Goal: Information Seeking & Learning: Find specific fact

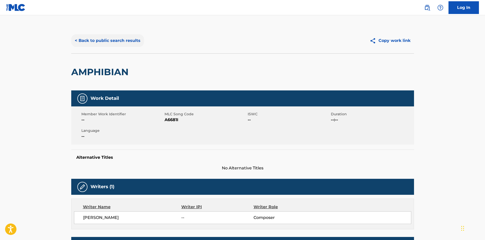
click at [123, 40] on button "< Back to public search results" at bounding box center [107, 40] width 73 height 13
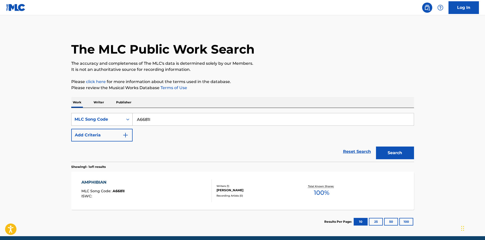
drag, startPoint x: 161, startPoint y: 116, endPoint x: 102, endPoint y: 123, distance: 59.5
click at [102, 123] on div "SearchWithCriteria8e878f60-49a7-4bd6-88ba-8ffa2392ec21 MLC Song Code A6681I" at bounding box center [242, 119] width 343 height 13
paste input "G1787M"
type input "G1787M"
click at [392, 148] on button "Search" at bounding box center [395, 152] width 38 height 13
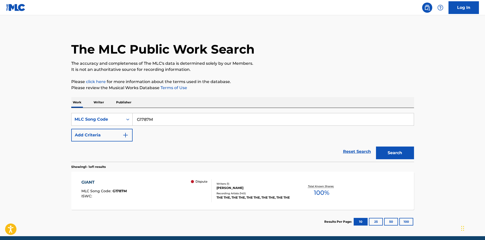
click at [259, 196] on div "THE THE, THE THE, THE THE, THE THE, THE THE" at bounding box center [255, 197] width 77 height 5
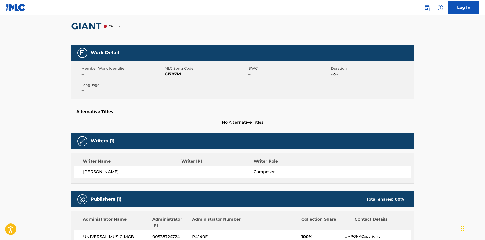
scroll to position [34, 0]
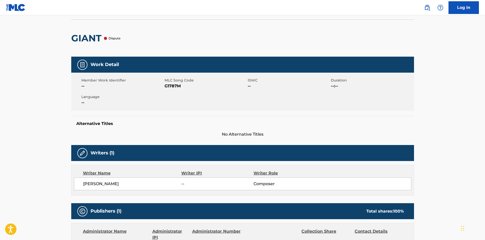
click at [89, 184] on span "[PERSON_NAME]" at bounding box center [132, 184] width 98 height 6
drag, startPoint x: 89, startPoint y: 184, endPoint x: 102, endPoint y: 182, distance: 13.5
click at [102, 182] on span "[PERSON_NAME]" at bounding box center [132, 184] width 98 height 6
copy span "[PERSON_NAME]"
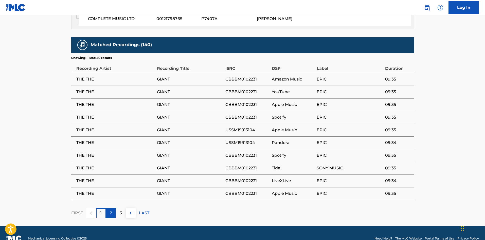
click at [115, 208] on div "2" at bounding box center [111, 213] width 10 height 10
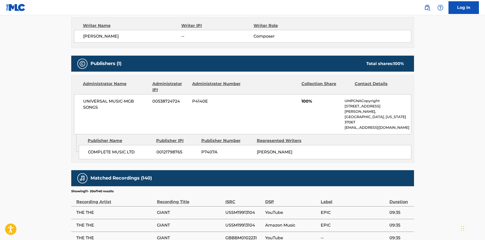
scroll to position [314, 0]
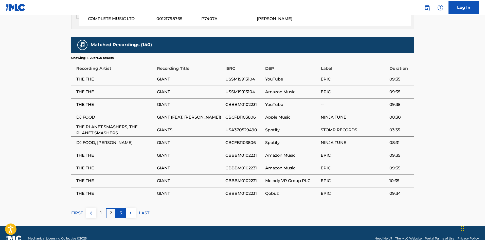
click at [120, 210] on p "3" at bounding box center [121, 213] width 2 height 6
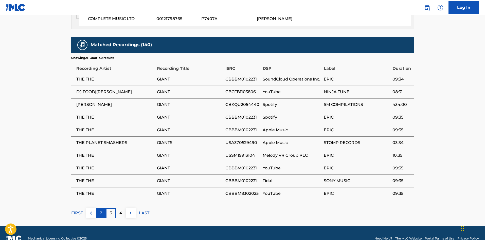
click at [97, 208] on div "2" at bounding box center [101, 213] width 10 height 10
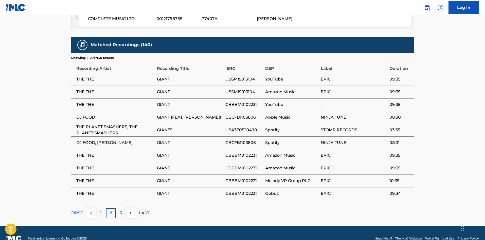
drag, startPoint x: 101, startPoint y: 198, endPoint x: 61, endPoint y: 181, distance: 43.7
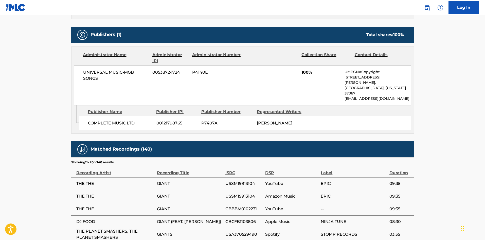
scroll to position [237, 0]
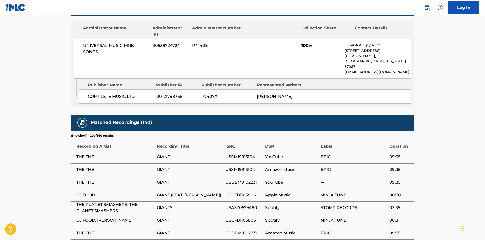
click at [99, 93] on span "COMPLETE MUSIC LTD" at bounding box center [120, 96] width 65 height 6
drag, startPoint x: 99, startPoint y: 87, endPoint x: 128, endPoint y: 84, distance: 29.3
click at [128, 93] on span "COMPLETE MUSIC LTD" at bounding box center [120, 96] width 65 height 6
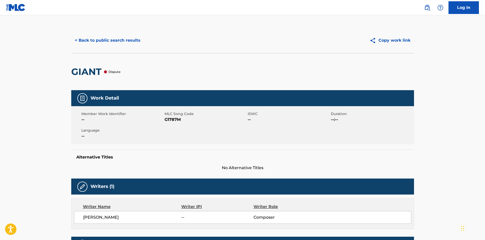
scroll to position [0, 0]
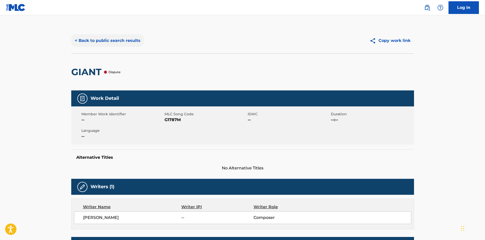
click at [88, 38] on button "< Back to public search results" at bounding box center [107, 40] width 73 height 13
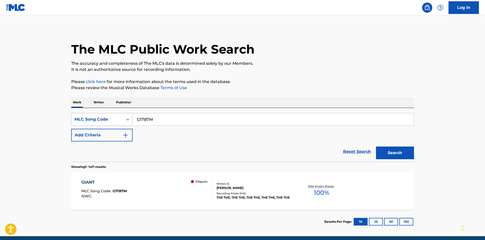
drag, startPoint x: 151, startPoint y: 119, endPoint x: 98, endPoint y: 119, distance: 53.3
click at [95, 121] on div "SearchWithCriteria8e878f60-49a7-4bd6-88ba-8ffa2392ec21 MLC Song Code G1787M" at bounding box center [242, 119] width 343 height 13
paste input "05557"
click at [381, 153] on button "Search" at bounding box center [395, 152] width 38 height 13
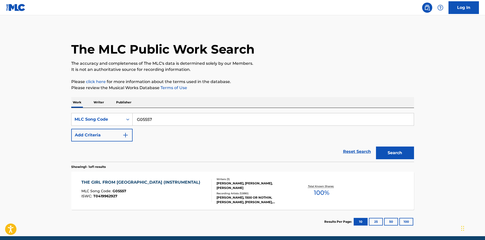
drag, startPoint x: 124, startPoint y: 112, endPoint x: 158, endPoint y: 112, distance: 33.5
click at [81, 108] on div "SearchWithCriteria8e878f60-49a7-4bd6-88ba-8ffa2392ec21 MLC Song Code G05557 Add…" at bounding box center [242, 135] width 343 height 54
paste input "6372C"
type input "G6372C"
click at [380, 148] on button "Search" at bounding box center [395, 152] width 38 height 13
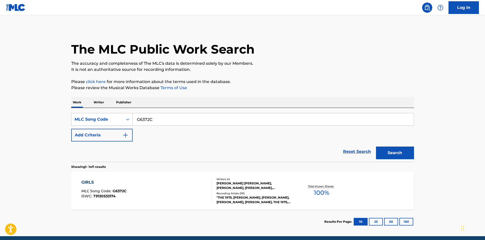
click at [271, 193] on div "Recording Artists ( 191 )" at bounding box center [255, 193] width 77 height 4
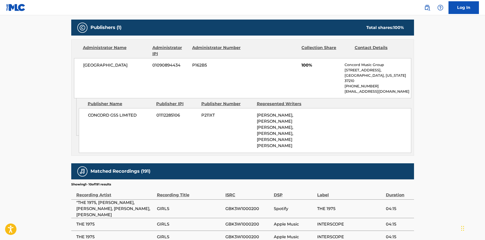
scroll to position [237, 0]
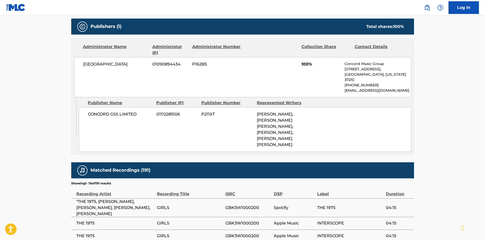
click at [98, 64] on span "[GEOGRAPHIC_DATA]" at bounding box center [116, 64] width 66 height 6
drag, startPoint x: 98, startPoint y: 64, endPoint x: 115, endPoint y: 64, distance: 16.5
click at [115, 64] on span "[GEOGRAPHIC_DATA]" at bounding box center [116, 64] width 66 height 6
copy span "[GEOGRAPHIC_DATA]"
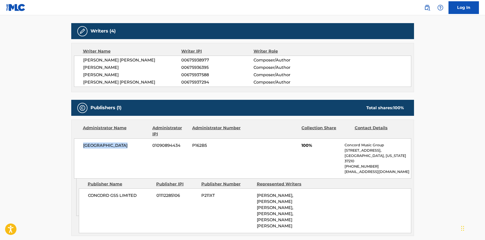
scroll to position [0, 0]
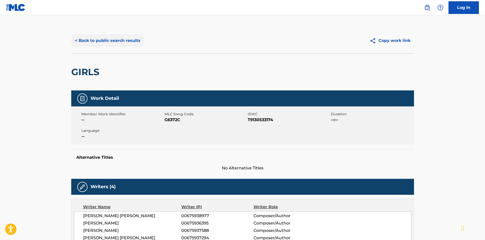
click at [104, 39] on button "< Back to public search results" at bounding box center [107, 40] width 73 height 13
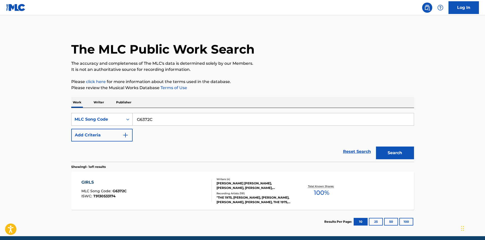
drag, startPoint x: 176, startPoint y: 121, endPoint x: 104, endPoint y: 120, distance: 72.1
click at [104, 120] on div "SearchWithCriteria8e878f60-49a7-4bd6-88ba-8ffa2392ec21 MLC Song Code G6372C" at bounding box center [242, 119] width 343 height 13
paste input "O3518R"
type input "O3518R"
click at [389, 152] on button "Search" at bounding box center [395, 152] width 38 height 13
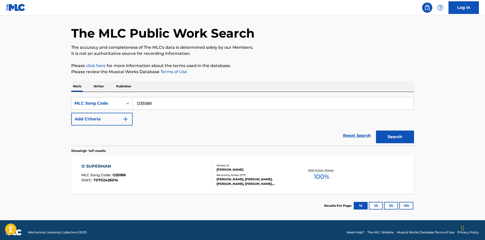
scroll to position [21, 0]
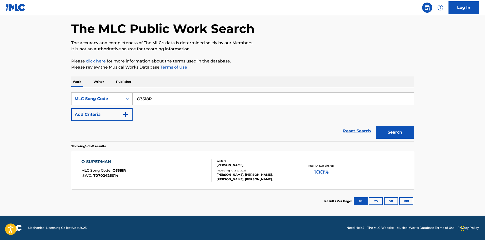
click at [231, 174] on div "[PERSON_NAME], [PERSON_NAME], [PERSON_NAME], [PERSON_NAME], [PERSON_NAME]" at bounding box center [255, 176] width 77 height 9
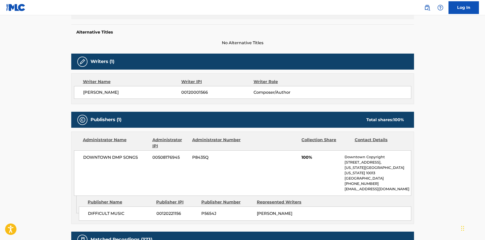
scroll to position [135, 0]
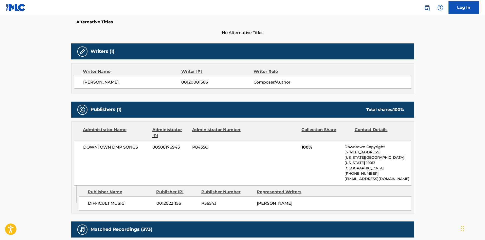
click at [93, 200] on span "DIFFICULT MUSIC" at bounding box center [120, 203] width 65 height 6
drag, startPoint x: 93, startPoint y: 197, endPoint x: 115, endPoint y: 195, distance: 22.0
click at [115, 200] on span "DIFFICULT MUSIC" at bounding box center [120, 203] width 65 height 6
copy span "DIFFICULT MUSIC"
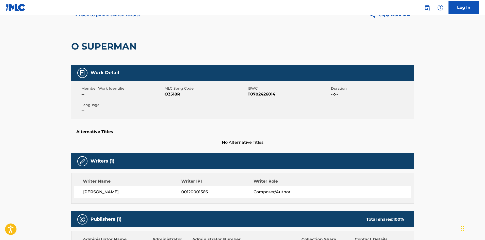
scroll to position [0, 0]
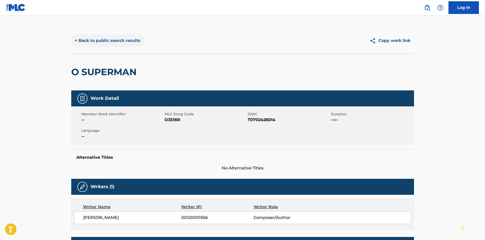
click at [97, 44] on button "< Back to public search results" at bounding box center [107, 40] width 73 height 13
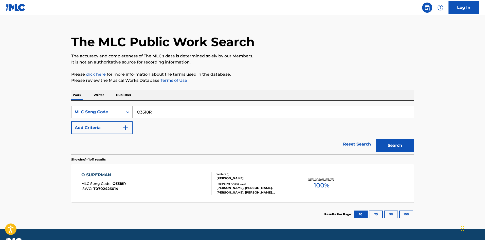
drag, startPoint x: 161, startPoint y: 114, endPoint x: 88, endPoint y: 113, distance: 72.6
click at [88, 113] on div "SearchWithCriteria8e878f60-49a7-4bd6-88ba-8ffa2392ec21 MLC Song Code O3518R" at bounding box center [242, 112] width 343 height 13
paste input "G04384"
type input "G04384"
click at [385, 144] on button "Search" at bounding box center [395, 145] width 38 height 13
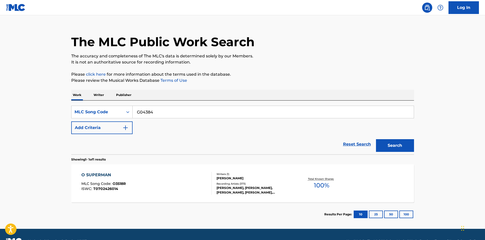
scroll to position [0, 0]
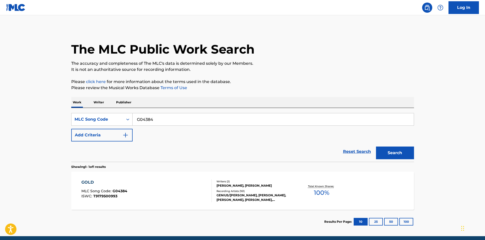
click at [250, 196] on div "GENIUS/[PERSON_NAME], [PERSON_NAME], [PERSON_NAME], [PERSON_NAME], [PERSON_NAME…" at bounding box center [255, 197] width 77 height 9
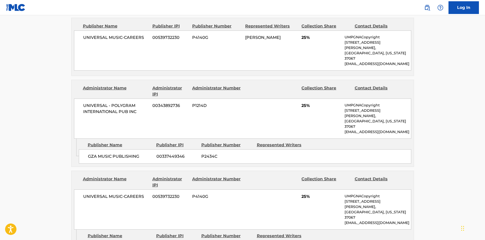
scroll to position [501, 0]
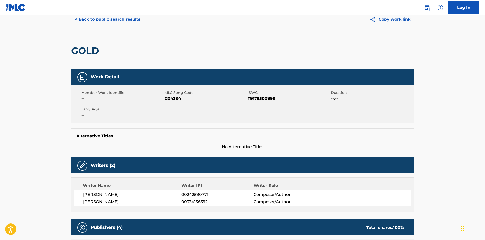
scroll to position [0, 0]
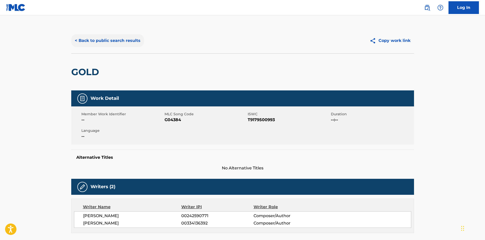
click at [115, 38] on button "< Back to public search results" at bounding box center [107, 40] width 73 height 13
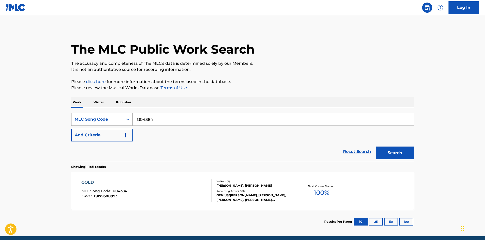
drag, startPoint x: 164, startPoint y: 120, endPoint x: 85, endPoint y: 120, distance: 79.9
click at [85, 120] on div "SearchWithCriteria8e878f60-49a7-4bd6-88ba-8ffa2392ec21 MLC Song Code G04384" at bounding box center [242, 119] width 343 height 13
paste input "D547T"
type input "GD547T"
click at [410, 146] on div "Search" at bounding box center [394, 151] width 41 height 20
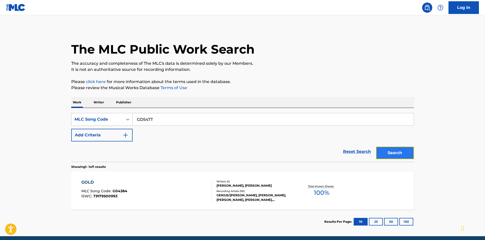
click at [395, 153] on button "Search" at bounding box center [395, 152] width 38 height 13
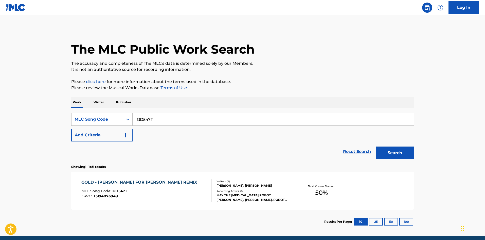
click at [242, 190] on div "Recording Artists ( 8 )" at bounding box center [255, 191] width 77 height 4
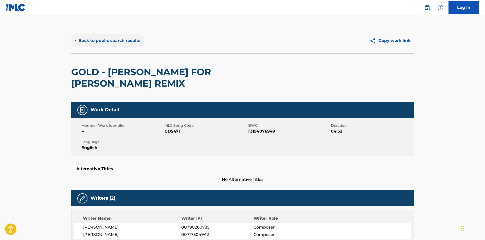
click at [97, 41] on button "< Back to public search results" at bounding box center [107, 40] width 73 height 13
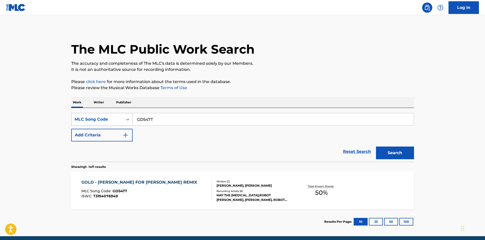
drag, startPoint x: 166, startPoint y: 114, endPoint x: 106, endPoint y: 124, distance: 61.0
click at [106, 124] on div "SearchWithCriteria8e878f60-49a7-4bd6-88ba-8ffa2392ec21 MLC Song Code GD547T" at bounding box center [242, 119] width 343 height 13
paste input "TD2VTO"
type input "TD2VTO"
click at [404, 154] on button "Search" at bounding box center [395, 152] width 38 height 13
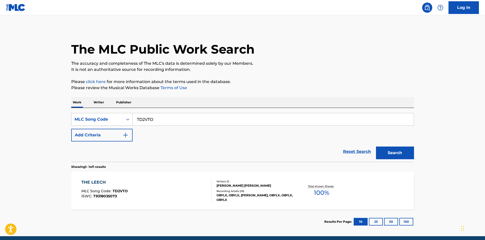
click at [225, 201] on div "OBYLX, OBYLX, [PERSON_NAME], OBYLX, OBYLX, OBYLX" at bounding box center [255, 197] width 77 height 9
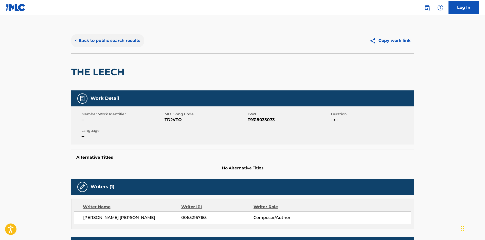
click at [111, 44] on button "< Back to public search results" at bounding box center [107, 40] width 73 height 13
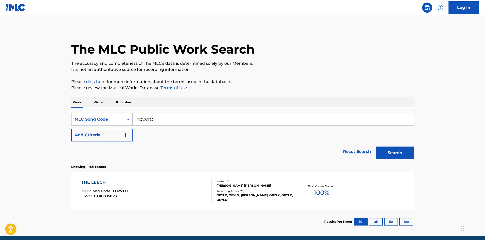
drag, startPoint x: 164, startPoint y: 117, endPoint x: 117, endPoint y: 112, distance: 47.8
click at [106, 114] on div "SearchWithCriteria8e878f60-49a7-4bd6-88ba-8ffa2392ec21 MLC Song Code TD2VTO" at bounding box center [242, 119] width 343 height 13
paste input "SD04EK"
type input "SD04EK"
click at [385, 149] on button "Search" at bounding box center [395, 152] width 38 height 13
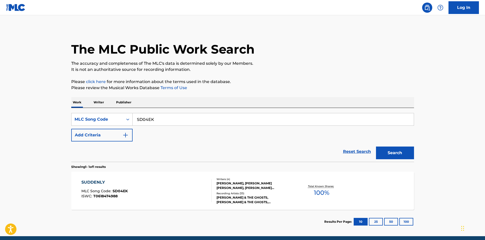
click at [270, 194] on div "Recording Artists ( 33 )" at bounding box center [255, 193] width 77 height 4
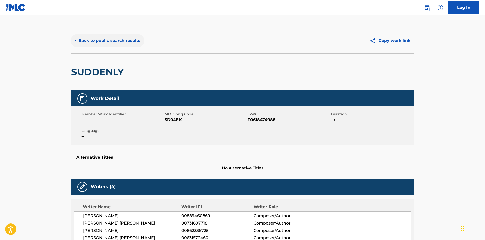
click at [113, 37] on button "< Back to public search results" at bounding box center [107, 40] width 73 height 13
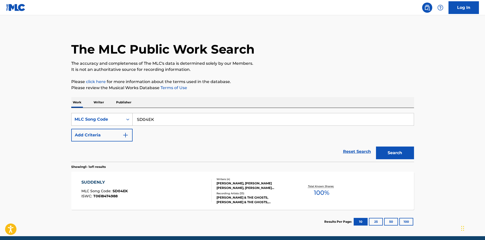
drag, startPoint x: 160, startPoint y: 121, endPoint x: 118, endPoint y: 118, distance: 42.7
click at [118, 118] on div "SearchWithCriteria8e878f60-49a7-4bd6-88ba-8ffa2392ec21 MLC Song Code SD04EK" at bounding box center [242, 119] width 343 height 13
paste input "C7924"
type input "C7924K"
click at [386, 154] on button "Search" at bounding box center [395, 152] width 38 height 13
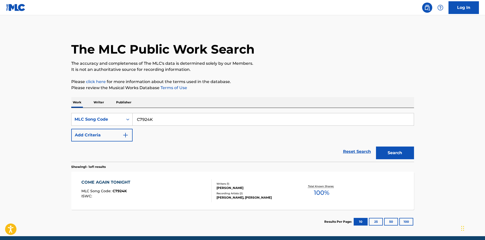
click at [233, 196] on div "[PERSON_NAME], [PERSON_NAME]" at bounding box center [255, 197] width 77 height 5
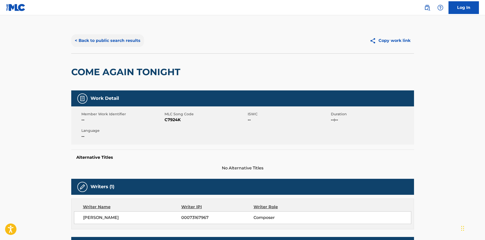
click at [90, 40] on button "< Back to public search results" at bounding box center [107, 40] width 73 height 13
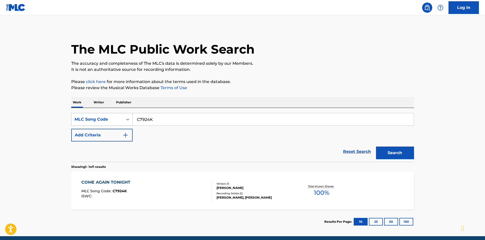
drag, startPoint x: 106, startPoint y: 119, endPoint x: 101, endPoint y: 116, distance: 5.1
click at [100, 118] on div "SearchWithCriteria8e878f60-49a7-4bd6-88ba-8ffa2392ec21 MLC Song Code C7924K" at bounding box center [242, 119] width 343 height 13
paste input "W5101"
type input "W5101K"
click at [383, 156] on button "Search" at bounding box center [395, 152] width 38 height 13
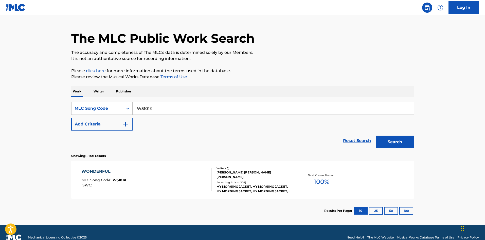
scroll to position [21, 0]
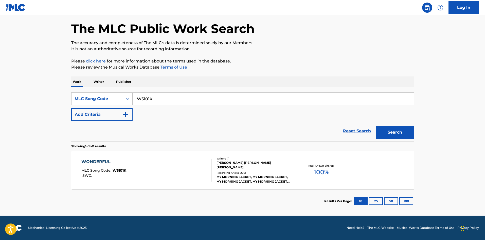
click at [258, 163] on div "[PERSON_NAME] [PERSON_NAME] [PERSON_NAME]" at bounding box center [255, 164] width 77 height 9
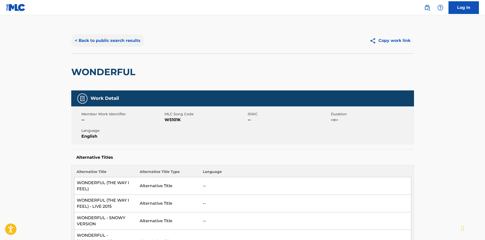
click at [80, 35] on button "< Back to public search results" at bounding box center [107, 40] width 73 height 13
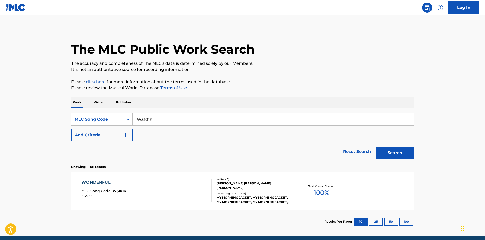
scroll to position [7, 0]
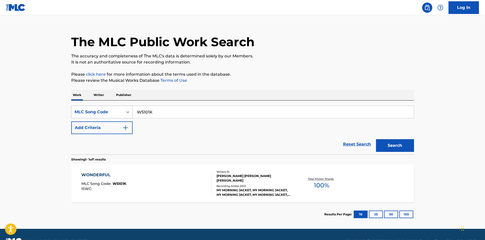
drag, startPoint x: 163, startPoint y: 110, endPoint x: 90, endPoint y: 110, distance: 73.1
click at [90, 110] on div "SearchWithCriteria8e878f60-49a7-4bd6-88ba-8ffa2392ec21 MLC Song Code W5101K" at bounding box center [242, 112] width 343 height 13
paste input "IC3YLY"
type input "IC3YLY"
click at [377, 148] on button "Search" at bounding box center [395, 145] width 38 height 13
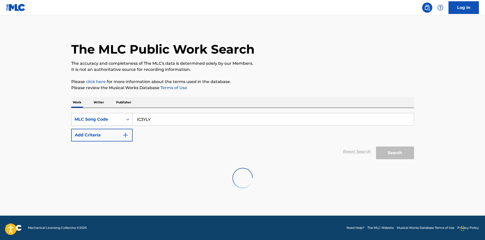
scroll to position [0, 0]
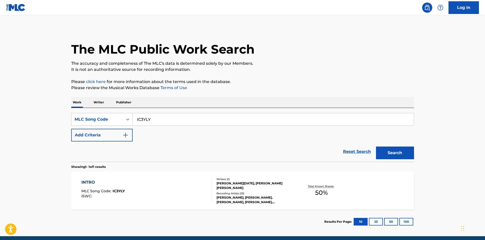
click at [238, 195] on div "[PERSON_NAME], [PERSON_NAME], [PERSON_NAME], [PERSON_NAME], [PERSON_NAME]" at bounding box center [255, 199] width 77 height 9
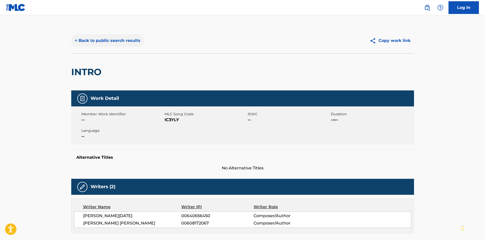
click at [116, 38] on button "< Back to public search results" at bounding box center [107, 40] width 73 height 13
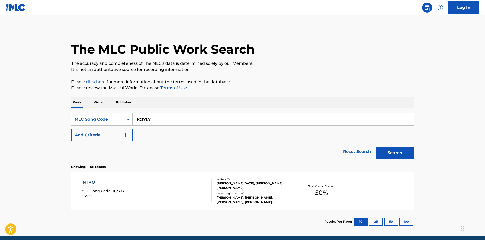
drag, startPoint x: 140, startPoint y: 117, endPoint x: 143, endPoint y: 114, distance: 4.9
click at [116, 117] on div "SearchWithCriteria8e878f60-49a7-4bd6-88ba-8ffa2392ec21 MLC Song Code IC3YLY" at bounding box center [242, 119] width 343 height 13
paste input "H59880"
type input "H59880"
click at [389, 148] on button "Search" at bounding box center [395, 152] width 38 height 13
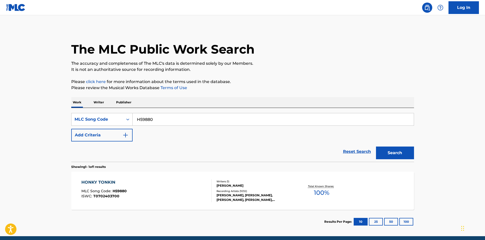
click at [251, 189] on div "Writers ( 1 ) [PERSON_NAME] Recording Artists ( 1032 ) [PERSON_NAME], [PERSON_N…" at bounding box center [252, 190] width 81 height 23
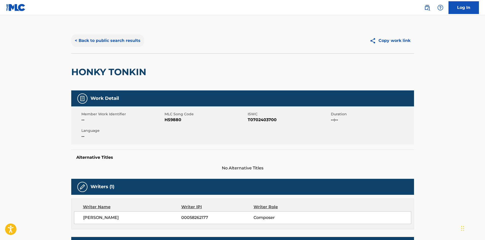
click at [102, 38] on button "< Back to public search results" at bounding box center [107, 40] width 73 height 13
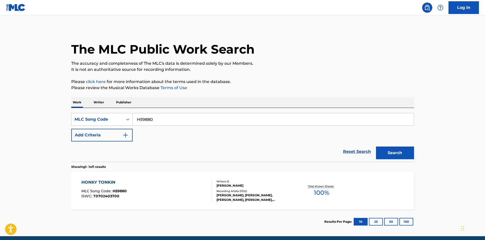
drag, startPoint x: 109, startPoint y: 114, endPoint x: 144, endPoint y: 109, distance: 35.6
click at [93, 113] on div "SearchWithCriteria8e878f60-49a7-4bd6-88ba-8ffa2392ec21 MLC Song Code H59880" at bounding box center [242, 119] width 343 height 13
paste input "IB9N2O"
type input "IB9N2O"
click at [382, 148] on button "Search" at bounding box center [395, 152] width 38 height 13
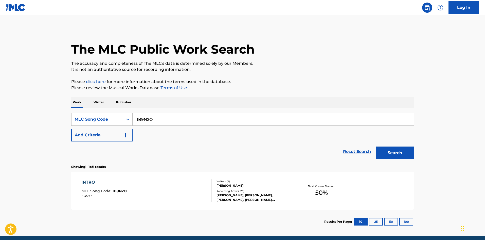
click at [253, 193] on div "[PERSON_NAME], [PERSON_NAME], [PERSON_NAME], [PERSON_NAME], [PERSON_NAME]" at bounding box center [255, 197] width 77 height 9
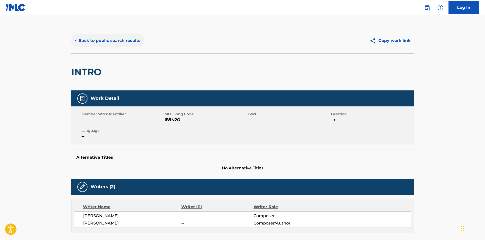
click at [86, 36] on button "< Back to public search results" at bounding box center [107, 40] width 73 height 13
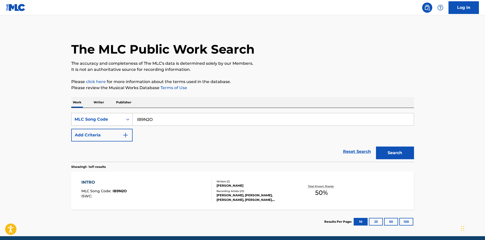
drag, startPoint x: 161, startPoint y: 120, endPoint x: 110, endPoint y: 118, distance: 50.3
click at [106, 118] on div "SearchWithCriteria8e878f60-49a7-4bd6-88ba-8ffa2392ec21 MLC Song Code IB9N2O" at bounding box center [242, 119] width 343 height 13
paste input "E77240"
type input "E77240"
click at [396, 159] on button "Search" at bounding box center [395, 152] width 38 height 13
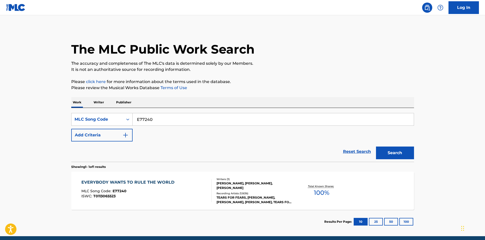
click at [256, 192] on div "Recording Artists ( 12636 )" at bounding box center [255, 193] width 77 height 4
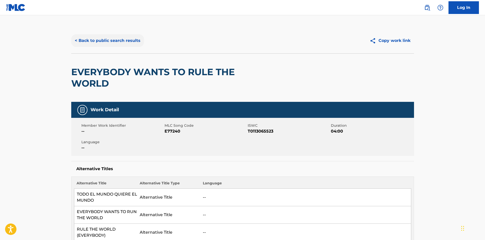
click at [91, 42] on button "< Back to public search results" at bounding box center [107, 40] width 73 height 13
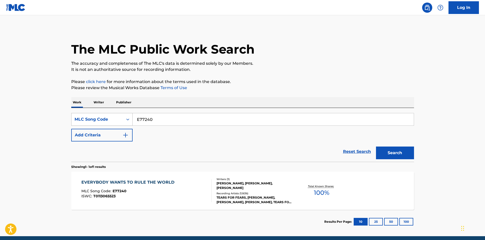
drag, startPoint x: 197, startPoint y: 118, endPoint x: 92, endPoint y: 119, distance: 105.8
click at [92, 119] on div "SearchWithCriteria8e878f60-49a7-4bd6-88ba-8ffa2392ec21 MLC Song Code E77240" at bounding box center [242, 119] width 343 height 13
paste input "S8691Q"
type input "S8691Q"
click at [405, 155] on button "Search" at bounding box center [395, 152] width 38 height 13
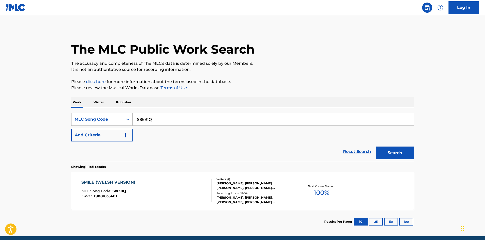
click at [222, 194] on div "Recording Artists ( 2306 )" at bounding box center [255, 193] width 77 height 4
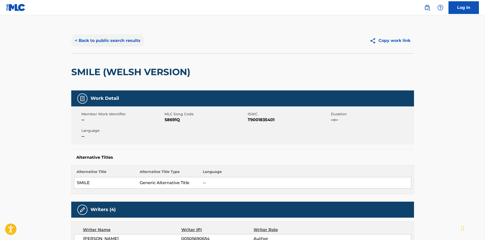
click at [99, 38] on button "< Back to public search results" at bounding box center [107, 40] width 73 height 13
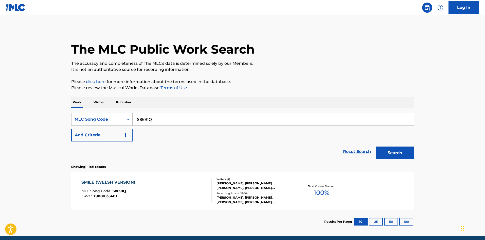
drag, startPoint x: 149, startPoint y: 124, endPoint x: 121, endPoint y: 126, distance: 27.5
click at [121, 126] on div "SearchWithCriteria8e878f60-49a7-4bd6-88ba-8ffa2392ec21 MLC Song Code S8691Q Add…" at bounding box center [242, 127] width 343 height 28
paste input "IC91CF"
type input "IC91CF"
click at [393, 153] on button "Search" at bounding box center [395, 152] width 38 height 13
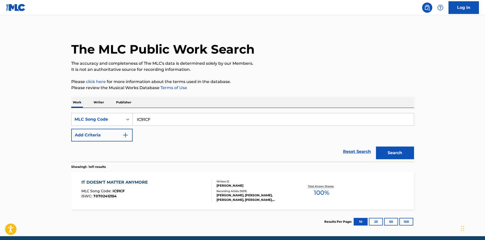
click at [243, 196] on div "[PERSON_NAME], [PERSON_NAME], [PERSON_NAME], [PERSON_NAME], [PERSON_NAME], [PER…" at bounding box center [255, 197] width 77 height 9
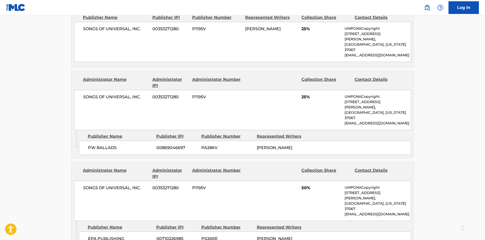
scroll to position [237, 0]
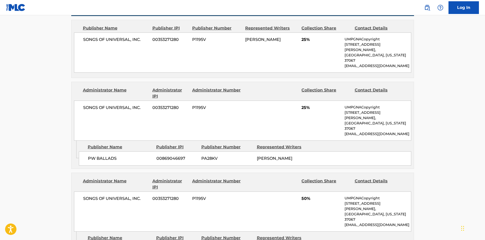
drag, startPoint x: 92, startPoint y: 219, endPoint x: 107, endPoint y: 218, distance: 15.0
copy span "EPA PUBLISHING"
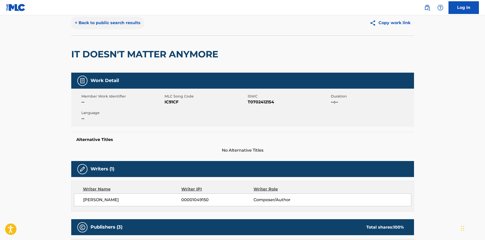
scroll to position [0, 0]
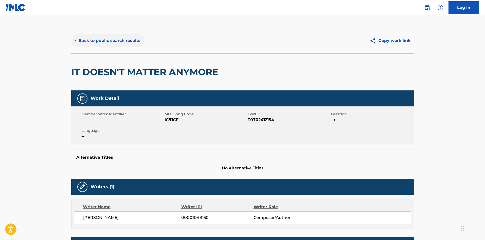
click at [113, 42] on button "< Back to public search results" at bounding box center [107, 40] width 73 height 13
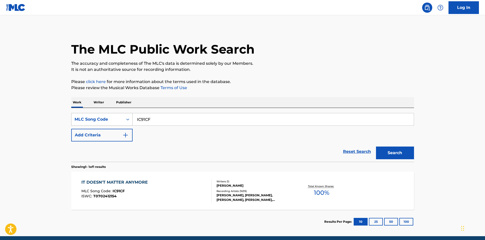
drag, startPoint x: 182, startPoint y: 119, endPoint x: 128, endPoint y: 122, distance: 54.4
click at [105, 122] on div "SearchWithCriteria8e878f60-49a7-4bd6-88ba-8ffa2392ec21 MLC Song Code IC91CF" at bounding box center [242, 119] width 343 height 13
paste input "H59880"
type input "H59880"
click at [391, 155] on button "Search" at bounding box center [395, 152] width 38 height 13
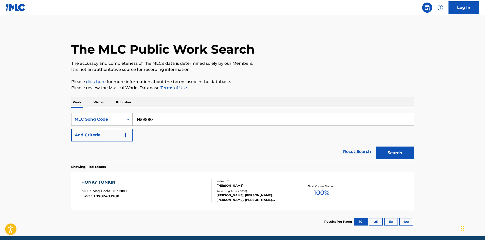
click at [259, 200] on div "[PERSON_NAME], [PERSON_NAME], [PERSON_NAME], [PERSON_NAME], [PERSON_NAME]" at bounding box center [255, 197] width 77 height 9
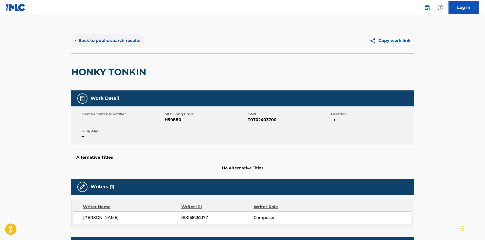
click at [100, 43] on button "< Back to public search results" at bounding box center [107, 40] width 73 height 13
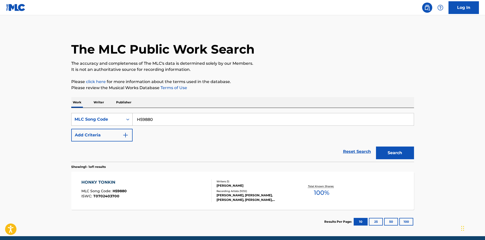
drag, startPoint x: 152, startPoint y: 120, endPoint x: 112, endPoint y: 123, distance: 40.3
click at [112, 123] on div "SearchWithCriteria8e878f60-49a7-4bd6-88ba-8ffa2392ec21 MLC Song Code H59880" at bounding box center [242, 119] width 343 height 13
paste input "I12801"
type input "I12801"
click at [384, 155] on button "Search" at bounding box center [395, 152] width 38 height 13
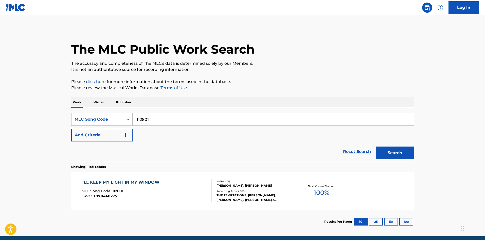
click at [236, 195] on div "THE TEMPTATIONS, [PERSON_NAME], [PERSON_NAME], [PERSON_NAME] & [PERSON_NAME], […" at bounding box center [255, 197] width 77 height 9
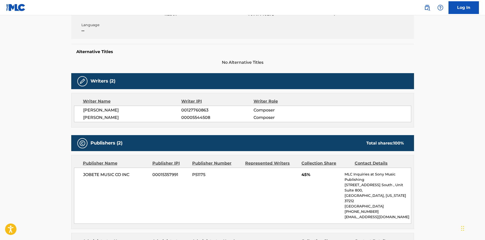
scroll to position [102, 0]
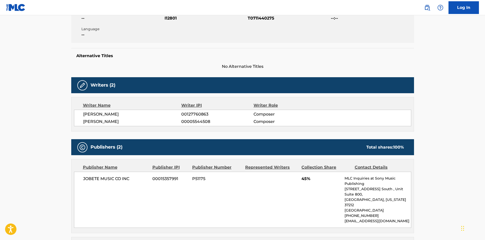
click at [121, 115] on span "[PERSON_NAME]" at bounding box center [132, 114] width 98 height 6
copy span "FADDIN"
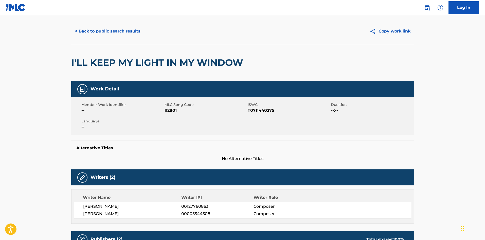
scroll to position [0, 0]
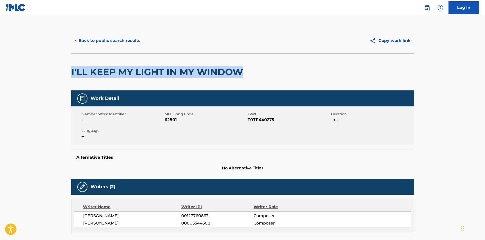
drag, startPoint x: 71, startPoint y: 70, endPoint x: 246, endPoint y: 76, distance: 175.0
click at [246, 76] on h2 "I'LL KEEP MY LIGHT IN MY WINDOW" at bounding box center [158, 71] width 175 height 11
copy h2 "I'LL KEEP MY LIGHT IN MY WINDOW"
click at [107, 43] on button "< Back to public search results" at bounding box center [107, 40] width 73 height 13
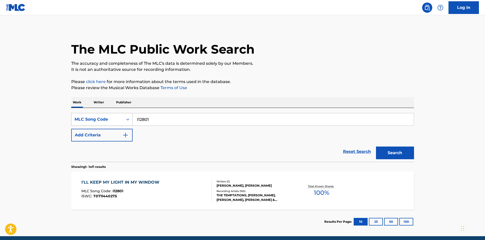
drag, startPoint x: 104, startPoint y: 114, endPoint x: 73, endPoint y: 116, distance: 31.6
click at [73, 116] on div "SearchWithCriteria8e878f60-49a7-4bd6-88ba-8ffa2392ec21 MLC Song Code I12801" at bounding box center [242, 119] width 343 height 13
paste input "S9266C"
type input "S9266C"
click at [399, 153] on button "Search" at bounding box center [395, 152] width 38 height 13
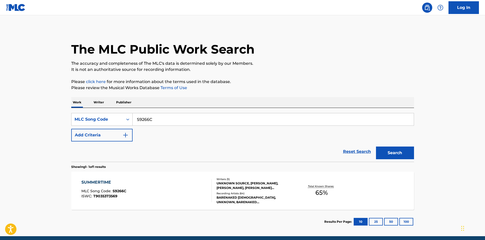
click at [238, 196] on div "BARENAKED [DEMOGRAPHIC_DATA], UNKNOWN, BARENAKED [DEMOGRAPHIC_DATA], BARENAKED …" at bounding box center [255, 199] width 77 height 9
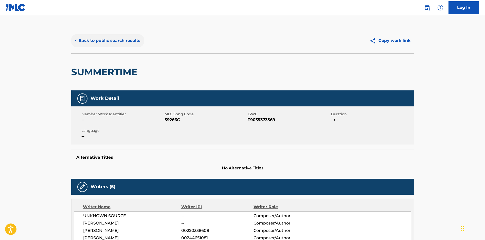
click at [101, 43] on button "< Back to public search results" at bounding box center [107, 40] width 73 height 13
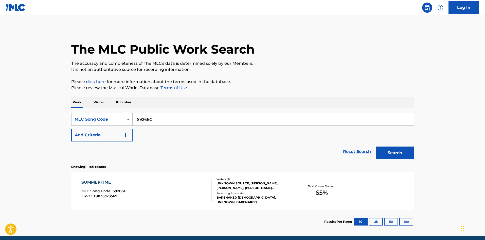
drag, startPoint x: 180, startPoint y: 117, endPoint x: 199, endPoint y: 111, distance: 20.2
click at [108, 119] on div "SearchWithCriteria8e878f60-49a7-4bd6-88ba-8ffa2392ec21 MLC Song Code S9266C" at bounding box center [242, 119] width 343 height 13
paste input "F3852A"
type input "F3852A"
click at [392, 154] on button "Search" at bounding box center [395, 152] width 38 height 13
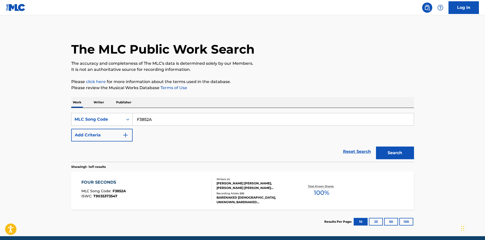
click at [237, 190] on div "Writers ( 4 ) [PERSON_NAME] [PERSON_NAME], [PERSON_NAME] [PERSON_NAME] [PERSON_…" at bounding box center [252, 190] width 81 height 27
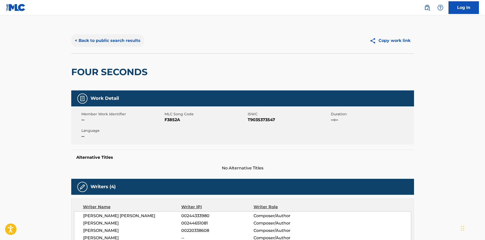
click at [92, 42] on button "< Back to public search results" at bounding box center [107, 40] width 73 height 13
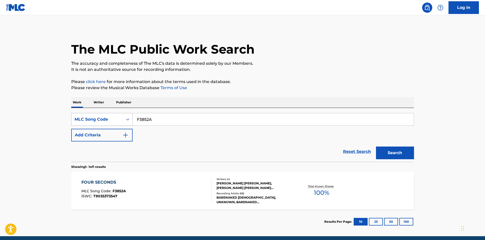
drag, startPoint x: 166, startPoint y: 122, endPoint x: 111, endPoint y: 122, distance: 54.6
click at [111, 122] on div "SearchWithCriteria8e878f60-49a7-4bd6-88ba-8ffa2392ec21 MLC Song Code F3852A" at bounding box center [242, 119] width 343 height 13
paste input "BVA021"
type input "BVA021"
click at [388, 151] on button "Search" at bounding box center [395, 152] width 38 height 13
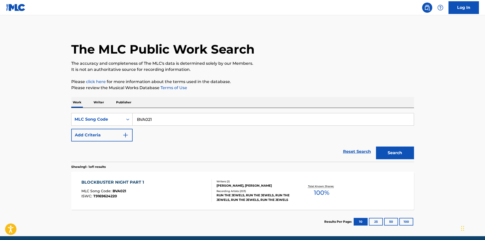
click at [250, 196] on div "RUN THE JEWELS, RUN THE JEWELS, RUN THE JEWELS, RUN THE JEWELS, RUN THE JEWELS" at bounding box center [255, 197] width 77 height 9
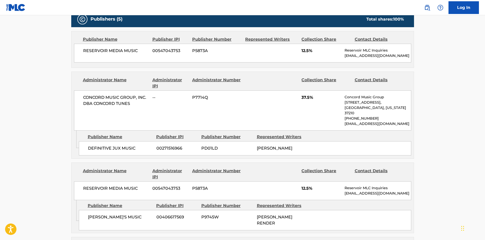
scroll to position [271, 0]
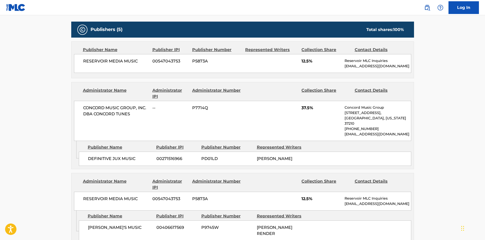
click at [176, 146] on div "Publisher Name Publisher IPI Publisher Number Represented Writers DEFINITIVE JU…" at bounding box center [246, 153] width 335 height 25
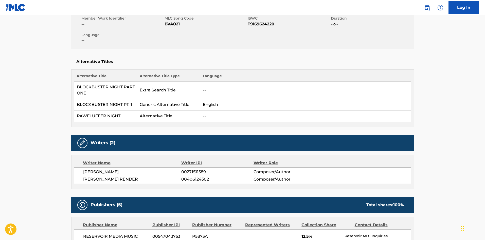
scroll to position [0, 0]
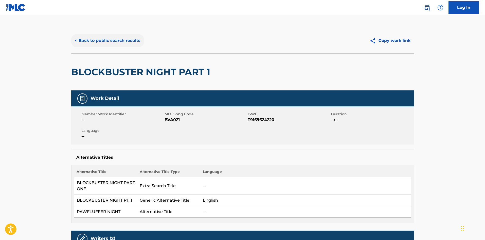
click at [98, 45] on button "< Back to public search results" at bounding box center [107, 40] width 73 height 13
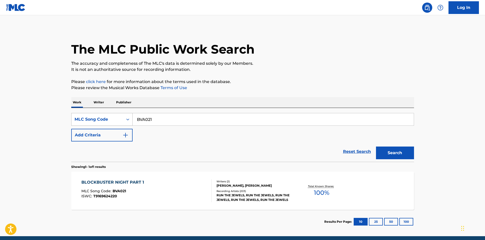
drag, startPoint x: 159, startPoint y: 122, endPoint x: 115, endPoint y: 124, distance: 44.5
click at [115, 124] on div "SearchWithCriteria8e878f60-49a7-4bd6-88ba-8ffa2392ec21 MLC Song Code BVA021" at bounding box center [242, 119] width 343 height 13
paste input "YV86AP"
type input "YV86AP"
click at [391, 150] on button "Search" at bounding box center [395, 152] width 38 height 13
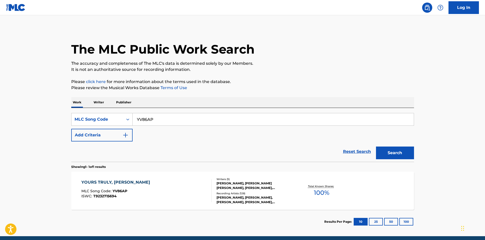
click at [246, 189] on div "[PERSON_NAME], [PERSON_NAME] [PERSON_NAME], [PERSON_NAME], [PERSON_NAME] [PERSO…" at bounding box center [255, 185] width 77 height 9
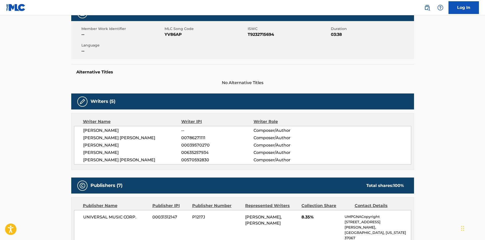
scroll to position [34, 0]
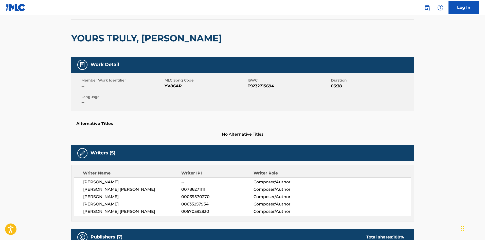
click at [92, 40] on h2 "YOURS TRULY, [PERSON_NAME]" at bounding box center [147, 37] width 153 height 11
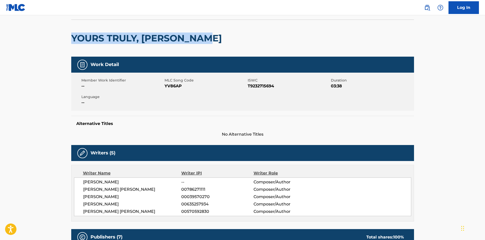
drag, startPoint x: 92, startPoint y: 40, endPoint x: 182, endPoint y: 39, distance: 90.1
click at [182, 39] on h2 "YOURS TRULY, [PERSON_NAME]" at bounding box center [147, 37] width 153 height 11
copy h2 "YOURS TRULY, [PERSON_NAME]"
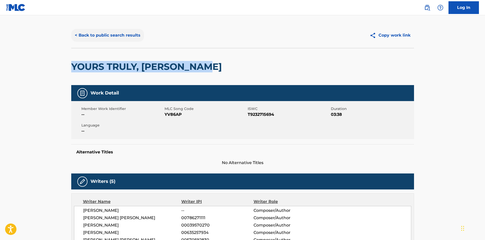
scroll to position [0, 0]
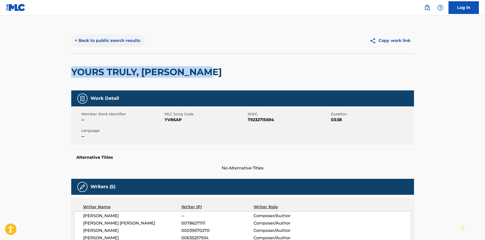
click at [100, 37] on button "< Back to public search results" at bounding box center [107, 40] width 73 height 13
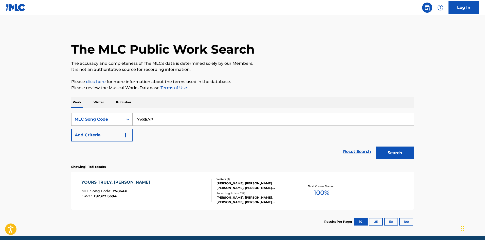
drag, startPoint x: 167, startPoint y: 112, endPoint x: 114, endPoint y: 117, distance: 52.8
click at [112, 118] on div "SearchWithCriteria8e878f60-49a7-4bd6-88ba-8ffa2392ec21 MLC Song Code YV86AP Add…" at bounding box center [242, 135] width 343 height 54
drag, startPoint x: 170, startPoint y: 123, endPoint x: 67, endPoint y: 118, distance: 102.9
click at [67, 118] on div "The MLC Public Work Search The accuracy and completeness of The MLC's data is d…" at bounding box center [242, 131] width 355 height 206
paste input "CV9LMC"
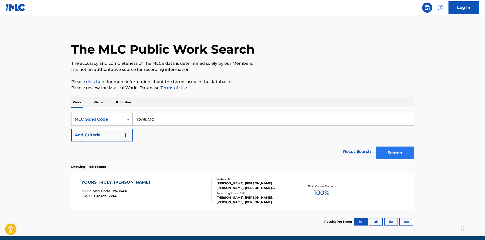
type input "CV9LMC"
click at [402, 152] on button "Search" at bounding box center [395, 152] width 38 height 13
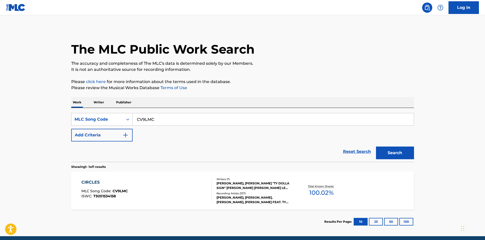
click at [236, 196] on div "[PERSON_NAME], [PERSON_NAME], [PERSON_NAME], [PERSON_NAME] FEAT. TY DOLLA $IGN …" at bounding box center [255, 199] width 77 height 9
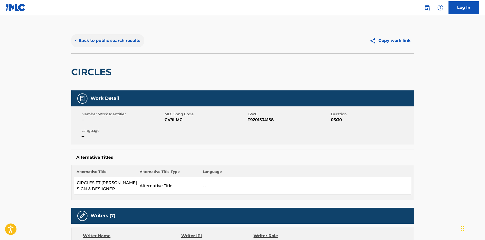
click at [132, 39] on button "< Back to public search results" at bounding box center [107, 40] width 73 height 13
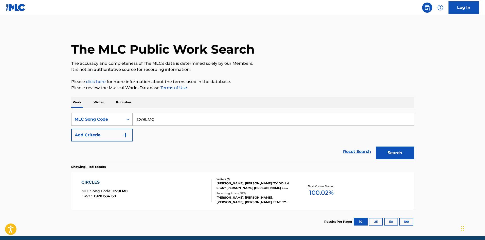
drag, startPoint x: 199, startPoint y: 123, endPoint x: 77, endPoint y: 119, distance: 121.9
click at [77, 119] on div "SearchWithCriteria8e878f60-49a7-4bd6-88ba-8ffa2392ec21 MLC Song Code CV9LMC" at bounding box center [242, 119] width 343 height 13
paste input "A54MX"
type input "CA54MX"
click at [388, 149] on button "Search" at bounding box center [395, 152] width 38 height 13
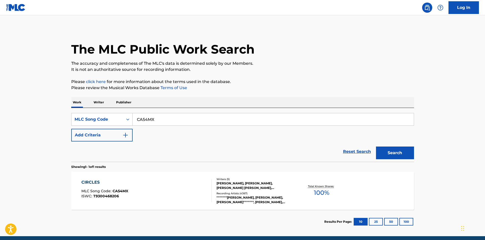
click at [249, 195] on div """"""""[PERSON_NAME], [PERSON_NAME], [PERSON_NAME]""""""", [PERSON_NAME], [PERS…" at bounding box center [255, 199] width 77 height 9
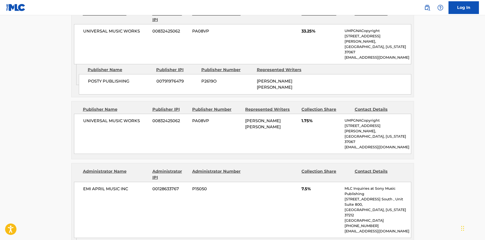
scroll to position [406, 0]
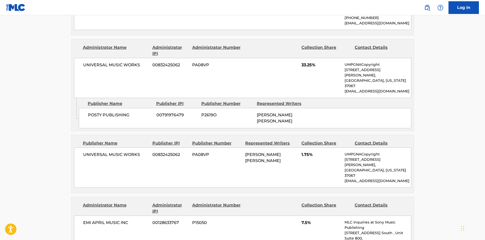
click at [93, 112] on span "POSTY PUBLISHING" at bounding box center [120, 115] width 65 height 6
drag, startPoint x: 93, startPoint y: 84, endPoint x: 113, endPoint y: 85, distance: 20.3
click at [113, 112] on span "POSTY PUBLISHING" at bounding box center [120, 115] width 65 height 6
copy span "POSTY PUBLISHING"
click at [166, 142] on div "Publisher Name Publisher IPI Publisher Number Represented Writers Collection Sh…" at bounding box center [243, 164] width 343 height 58
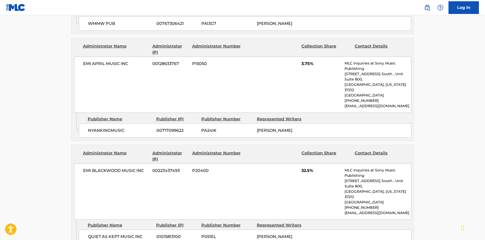
scroll to position [677, 0]
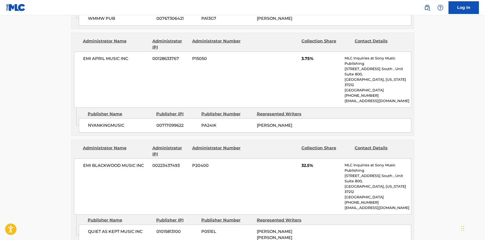
click at [93, 228] on span "QUIET AS KEPT MUSIC INC" at bounding box center [120, 231] width 65 height 6
drag, startPoint x: 93, startPoint y: 153, endPoint x: 137, endPoint y: 153, distance: 44.2
click at [137, 228] on span "QUIET AS KEPT MUSIC INC" at bounding box center [120, 231] width 65 height 6
copy span "QUIET AS KEPT MUSIC INC"
click at [74, 158] on div "EMI [PERSON_NAME] MUSIC INC 00223437493 P20400 32.5% MLC Inquiries at Sony Musi…" at bounding box center [243, 186] width 338 height 56
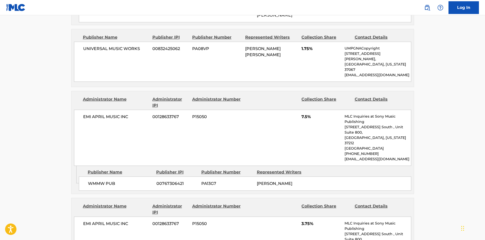
scroll to position [508, 0]
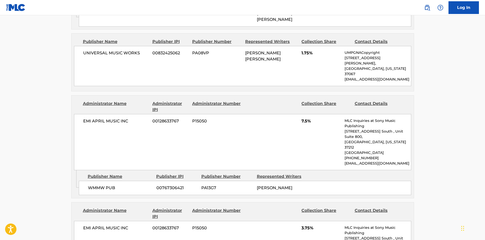
click at [100, 185] on span "WMMW PUB" at bounding box center [120, 188] width 65 height 6
drag, startPoint x: 100, startPoint y: 129, endPoint x: 106, endPoint y: 129, distance: 5.6
click at [106, 185] on span "WMMW PUB" at bounding box center [120, 188] width 65 height 6
copy span "WMMW PUB"
drag, startPoint x: 301, startPoint y: 73, endPoint x: 309, endPoint y: 72, distance: 8.1
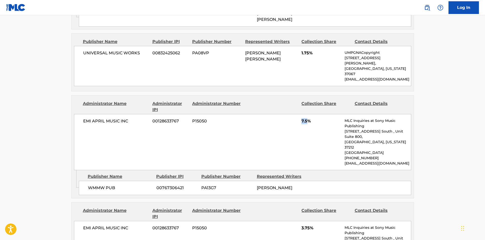
click at [309, 114] on div "EMI APRIL MUSIC INC 00128633767 P15050 7.5% MLC Inquiries at Sony Music Publish…" at bounding box center [243, 142] width 338 height 56
drag, startPoint x: 300, startPoint y: 169, endPoint x: 309, endPoint y: 170, distance: 9.5
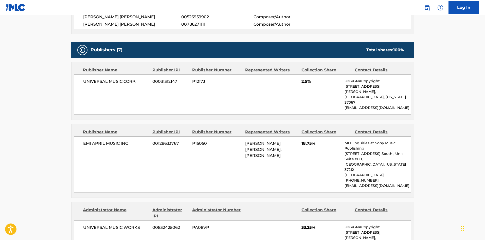
scroll to position [237, 0]
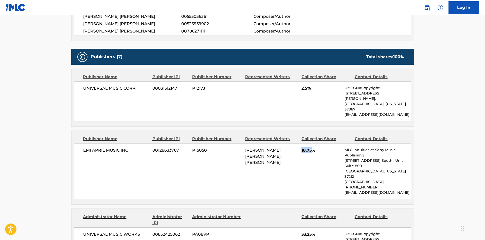
drag, startPoint x: 301, startPoint y: 139, endPoint x: 312, endPoint y: 140, distance: 10.2
click at [312, 143] on div "EMI APRIL MUSIC INC 00128633767 P15050 [PERSON_NAME] [PERSON_NAME], [PERSON_NAM…" at bounding box center [243, 171] width 338 height 56
click at [175, 209] on div "Administrator Name Administrator IPI Administrator Number Collection Share Cont…" at bounding box center [243, 238] width 343 height 59
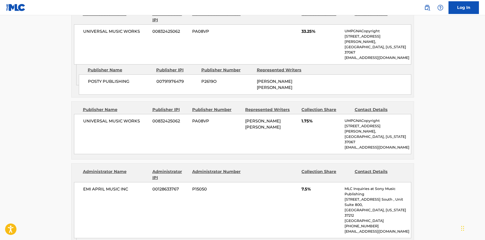
scroll to position [474, 0]
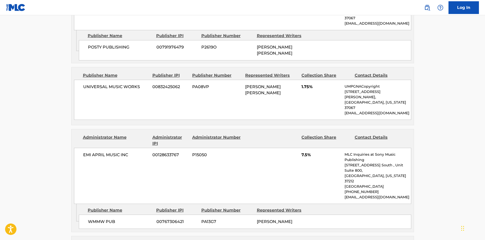
click at [98, 219] on span "WMMW PUB" at bounding box center [120, 222] width 65 height 6
drag, startPoint x: 98, startPoint y: 164, endPoint x: 109, endPoint y: 165, distance: 10.9
click at [109, 219] on span "WMMW PUB" at bounding box center [120, 222] width 65 height 6
click at [191, 219] on span "00767306421" at bounding box center [177, 222] width 41 height 6
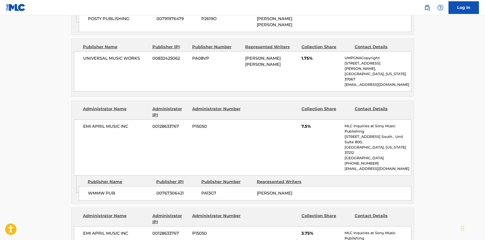
scroll to position [541, 0]
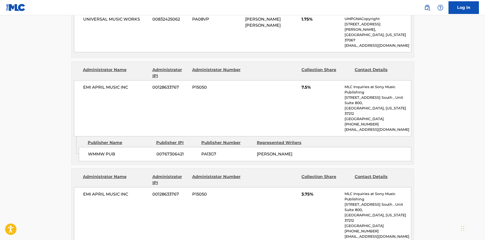
click at [306, 187] on div "EMI APRIL MUSIC INC 00128633767 P15050 3.75% MLC Inquiries at Sony Music Publis…" at bounding box center [243, 215] width 338 height 56
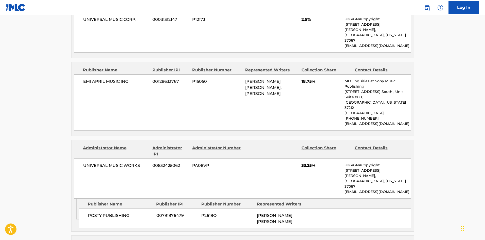
scroll to position [305, 0]
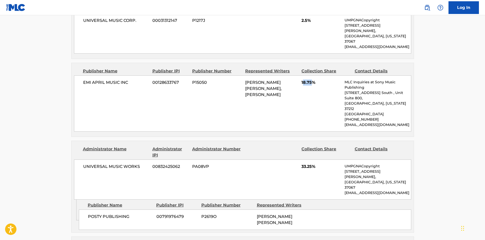
drag, startPoint x: 304, startPoint y: 71, endPoint x: 312, endPoint y: 72, distance: 8.2
click at [312, 79] on span "18.75%" at bounding box center [321, 82] width 39 height 6
drag, startPoint x: 302, startPoint y: 72, endPoint x: 311, endPoint y: 74, distance: 9.6
click at [311, 75] on div "EMI APRIL MUSIC INC 00128633767 P15050 [PERSON_NAME] [PERSON_NAME], [PERSON_NAM…" at bounding box center [243, 103] width 338 height 56
click at [87, 79] on span "EMI APRIL MUSIC INC" at bounding box center [116, 82] width 66 height 6
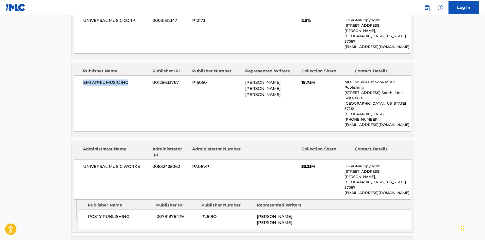
drag, startPoint x: 87, startPoint y: 71, endPoint x: 121, endPoint y: 70, distance: 33.8
click at [121, 79] on span "EMI APRIL MUSIC INC" at bounding box center [116, 82] width 66 height 6
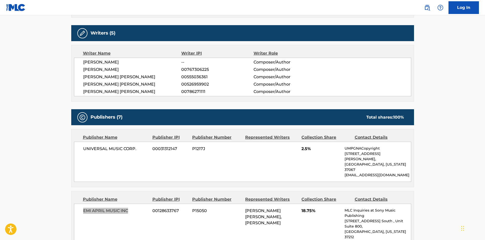
scroll to position [203, 0]
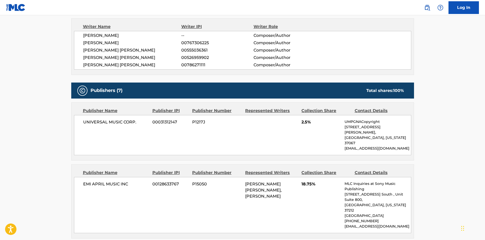
click at [97, 123] on span "UNIVERSAL MUSIC CORP." at bounding box center [116, 122] width 66 height 6
drag, startPoint x: 97, startPoint y: 123, endPoint x: 135, endPoint y: 124, distance: 38.1
click at [135, 124] on span "UNIVERSAL MUSIC CORP." at bounding box center [116, 122] width 66 height 6
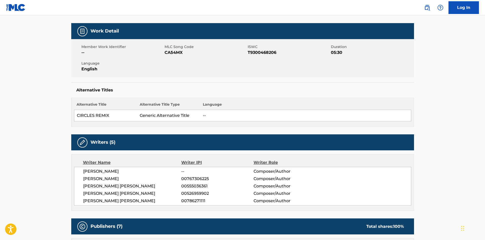
scroll to position [0, 0]
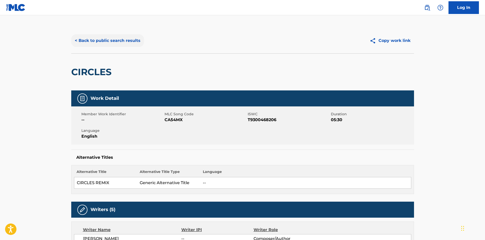
click at [123, 43] on button "< Back to public search results" at bounding box center [107, 40] width 73 height 13
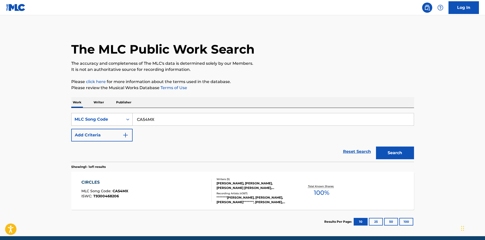
drag, startPoint x: 157, startPoint y: 115, endPoint x: 100, endPoint y: 124, distance: 57.5
click at [100, 124] on div "SearchWithCriteria8e878f60-49a7-4bd6-88ba-8ffa2392ec21 MLC Song Code CA54MX" at bounding box center [242, 119] width 343 height 13
paste input "GV88XK"
type input "GV88XK"
click at [390, 150] on button "Search" at bounding box center [395, 152] width 38 height 13
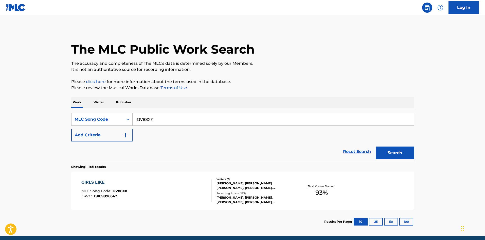
click at [237, 202] on div "[PERSON_NAME], [PERSON_NAME], [PERSON_NAME], [PERSON_NAME], [PERSON_NAME]" at bounding box center [255, 199] width 77 height 9
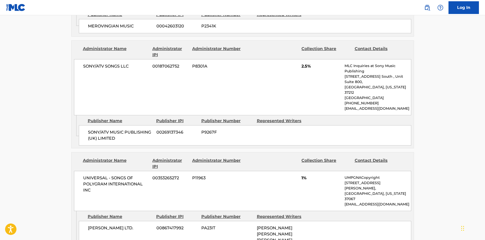
scroll to position [541, 0]
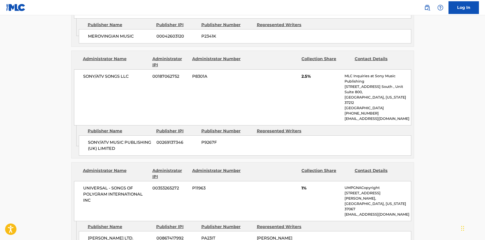
click at [91, 235] on span "[PERSON_NAME] LTD." at bounding box center [120, 238] width 65 height 6
drag, startPoint x: 91, startPoint y: 188, endPoint x: 99, endPoint y: 189, distance: 8.4
click at [99, 235] on span "[PERSON_NAME] LTD." at bounding box center [120, 238] width 65 height 6
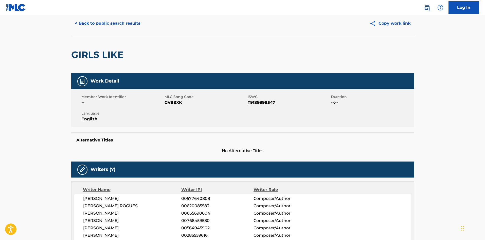
scroll to position [0, 0]
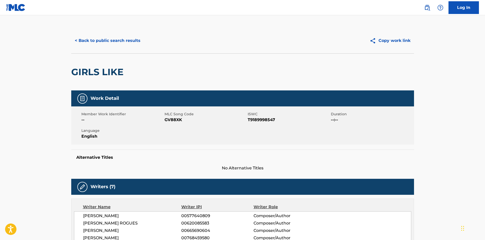
click at [92, 74] on h2 "GIRLS LIKE" at bounding box center [98, 71] width 55 height 11
drag, startPoint x: 92, startPoint y: 74, endPoint x: 107, endPoint y: 74, distance: 14.7
click at [107, 74] on h2 "GIRLS LIKE" at bounding box center [98, 71] width 55 height 11
click at [79, 42] on button "< Back to public search results" at bounding box center [107, 40] width 73 height 13
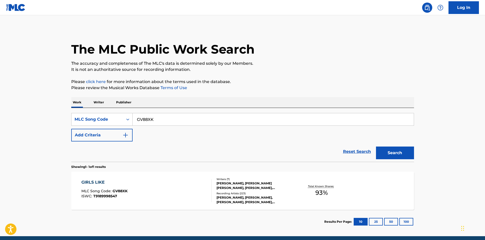
drag, startPoint x: 169, startPoint y: 120, endPoint x: 178, endPoint y: 127, distance: 11.2
click at [85, 123] on div "SearchWithCriteria8e878f60-49a7-4bd6-88ba-8ffa2392ec21 MLC Song Code GV88XK" at bounding box center [242, 119] width 343 height 13
paste input "TB8OBD"
type input "TB8OBD"
click at [399, 158] on button "Search" at bounding box center [395, 152] width 38 height 13
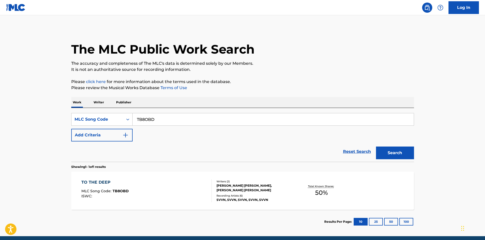
click at [244, 201] on div "TO THE DEEP MLC Song Code : TB8OBD ISWC : Writers ( 2 ) [PERSON_NAME] [PERSON_N…" at bounding box center [242, 191] width 343 height 38
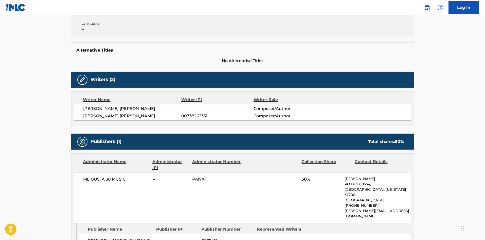
scroll to position [102, 0]
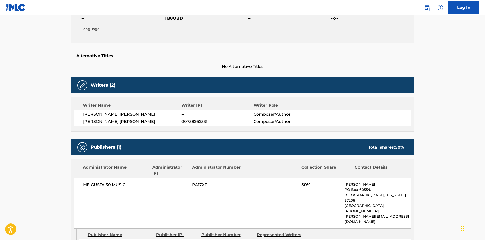
click at [125, 119] on span "[PERSON_NAME] [PERSON_NAME]" at bounding box center [132, 122] width 98 height 6
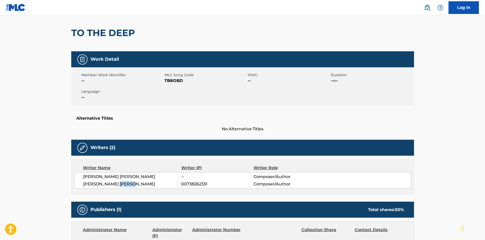
scroll to position [0, 0]
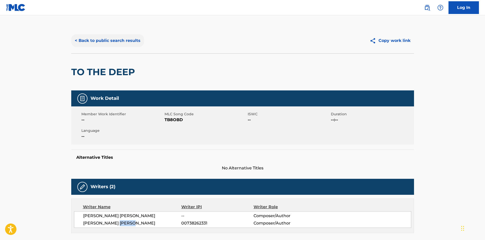
click at [90, 43] on button "< Back to public search results" at bounding box center [107, 40] width 73 height 13
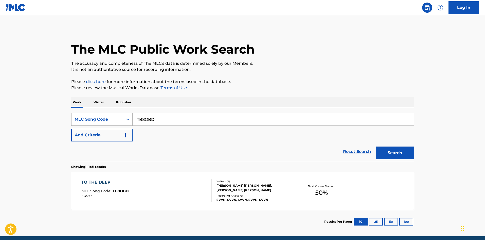
drag, startPoint x: 160, startPoint y: 116, endPoint x: 114, endPoint y: 120, distance: 45.6
click at [114, 121] on div "SearchWithCriteria8e878f60-49a7-4bd6-88ba-8ffa2392ec21 MLC Song Code TB8OBD" at bounding box center [242, 119] width 343 height 13
paste input "R26590"
type input "R26590"
click at [404, 158] on button "Search" at bounding box center [395, 152] width 38 height 13
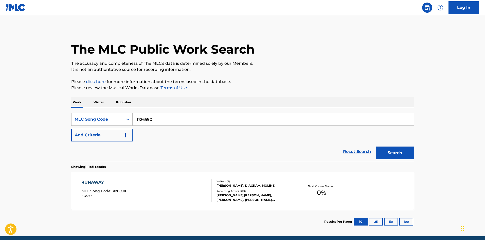
click at [238, 200] on div "[PERSON_NAME],[PERSON_NAME], [PERSON_NAME], [PERSON_NAME], [PERSON_NAME], [PERS…" at bounding box center [255, 197] width 77 height 9
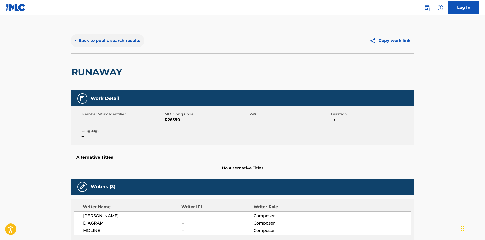
click at [92, 40] on button "< Back to public search results" at bounding box center [107, 40] width 73 height 13
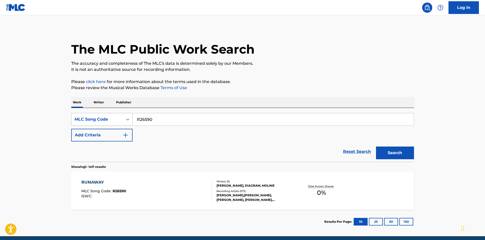
paste input "5484R"
drag, startPoint x: 157, startPoint y: 120, endPoint x: 118, endPoint y: 125, distance: 38.8
click at [118, 125] on div "SearchWithCriteria8e878f60-49a7-4bd6-88ba-8ffa2392ec21 MLC Song Code R26590" at bounding box center [242, 119] width 343 height 13
type input "R5484R"
click at [383, 152] on button "Search" at bounding box center [395, 152] width 38 height 13
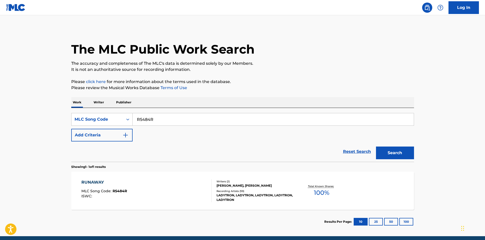
click at [240, 193] on div "LADYTRON, LADYTRON, LADYTRON, LADYTRON, LADYTRON" at bounding box center [255, 197] width 77 height 9
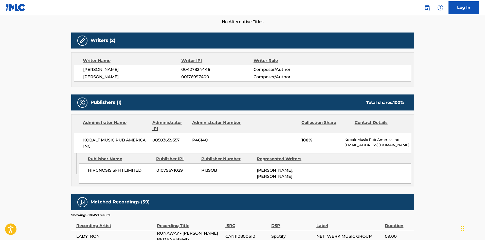
scroll to position [102, 0]
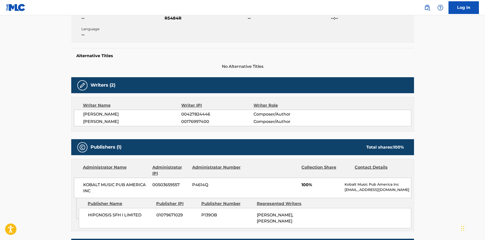
click at [105, 122] on span "[PERSON_NAME]" at bounding box center [132, 122] width 98 height 6
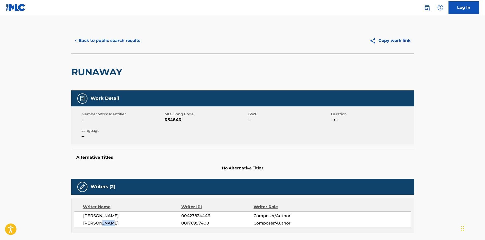
scroll to position [34, 0]
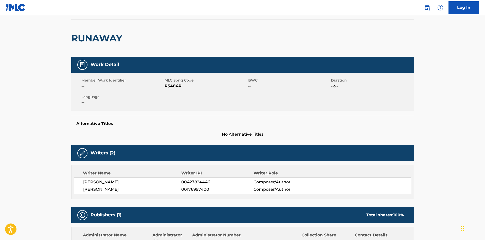
click at [92, 182] on span "[PERSON_NAME]" at bounding box center [132, 182] width 98 height 6
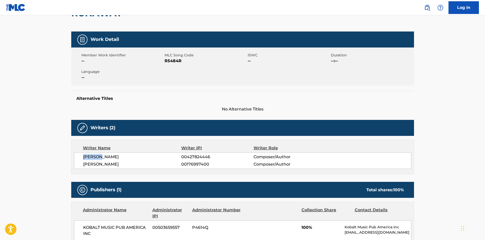
scroll to position [102, 0]
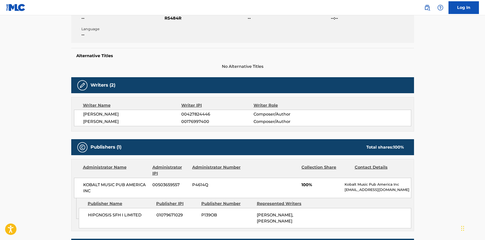
click at [92, 122] on span "[PERSON_NAME]" at bounding box center [132, 122] width 98 height 6
drag, startPoint x: 92, startPoint y: 122, endPoint x: 113, endPoint y: 121, distance: 20.9
click at [113, 121] on span "[PERSON_NAME]" at bounding box center [132, 122] width 98 height 6
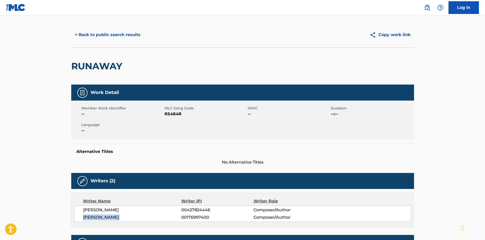
scroll to position [0, 0]
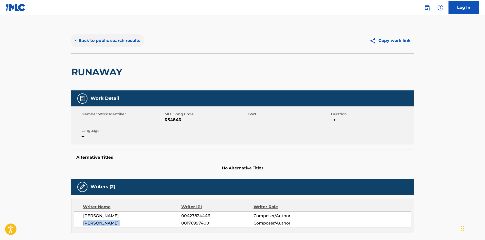
click at [109, 44] on button "< Back to public search results" at bounding box center [107, 40] width 73 height 13
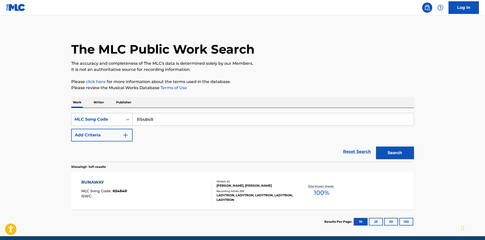
drag, startPoint x: 163, startPoint y: 123, endPoint x: 106, endPoint y: 116, distance: 57.8
click at [104, 117] on div "SearchWithCriteria8e878f60-49a7-4bd6-88ba-8ffa2392ec21 MLC Song Code R5484R" at bounding box center [242, 119] width 343 height 13
paste input "F1481B"
type input "F1481B"
click at [400, 154] on button "Search" at bounding box center [395, 152] width 38 height 13
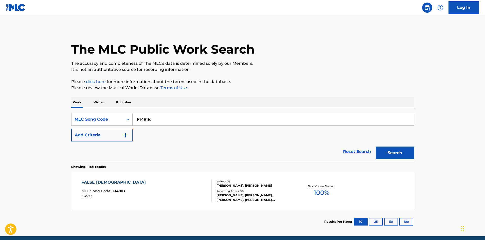
click at [240, 192] on div "Recording Artists ( 18 )" at bounding box center [255, 191] width 77 height 4
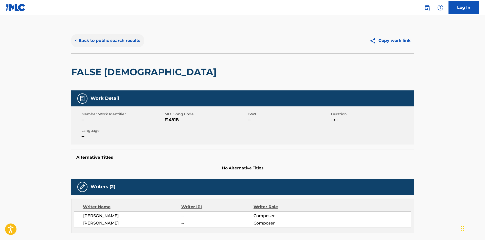
click at [91, 45] on button "< Back to public search results" at bounding box center [107, 40] width 73 height 13
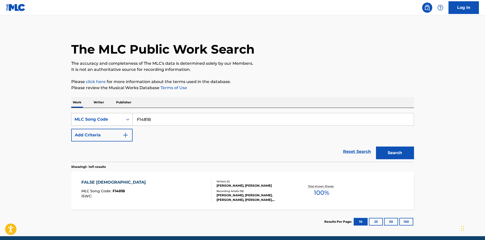
drag, startPoint x: 156, startPoint y: 124, endPoint x: 94, endPoint y: 114, distance: 62.7
click at [94, 114] on div "SearchWithCriteria8e878f60-49a7-4bd6-88ba-8ffa2392ec21 MLC Song Code F1481B" at bounding box center [242, 119] width 343 height 13
paste input "L1670X"
type input "L1670X"
click at [398, 155] on button "Search" at bounding box center [395, 152] width 38 height 13
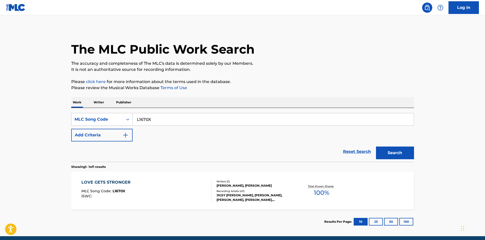
click at [235, 191] on div "Recording Artists ( 43 )" at bounding box center [255, 191] width 77 height 4
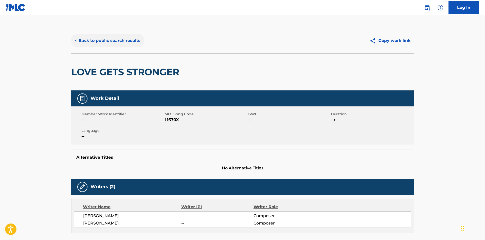
click at [77, 42] on button "< Back to public search results" at bounding box center [107, 40] width 73 height 13
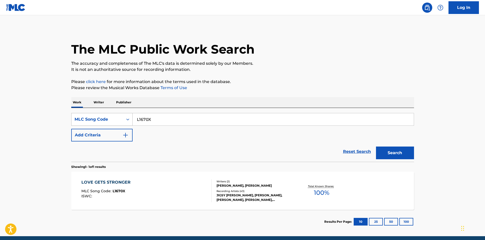
drag, startPoint x: 161, startPoint y: 120, endPoint x: 92, endPoint y: 121, distance: 69.0
click at [92, 121] on div "SearchWithCriteria8e878f60-49a7-4bd6-88ba-8ffa2392ec21 MLC Song Code L1670X" at bounding box center [242, 119] width 343 height 13
paste input "S3181E"
type input "S3181E"
click at [409, 149] on button "Search" at bounding box center [395, 152] width 38 height 13
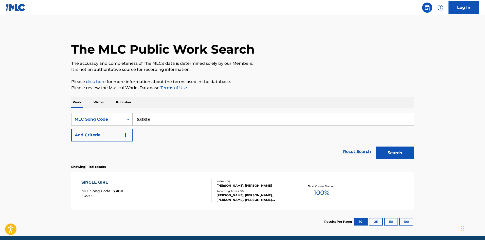
click at [232, 190] on div "Recording Artists ( 18 )" at bounding box center [255, 191] width 77 height 4
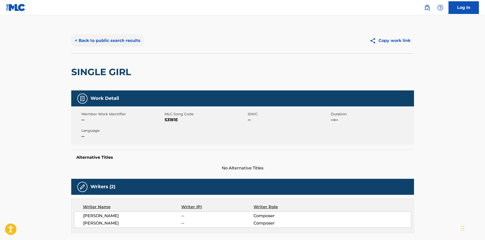
click at [101, 43] on button "< Back to public search results" at bounding box center [107, 40] width 73 height 13
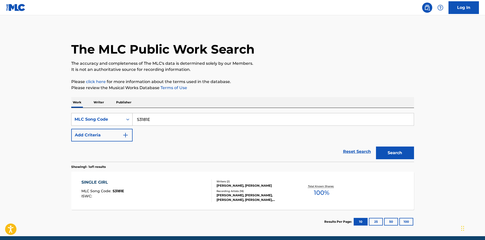
drag, startPoint x: 153, startPoint y: 117, endPoint x: 117, endPoint y: 119, distance: 35.6
click at [117, 119] on div "SearchWithCriteria8e878f60-49a7-4bd6-88ba-8ffa2392ec21 MLC Song Code S3181E" at bounding box center [242, 119] width 343 height 13
paste input "T1128K"
type input "T1128K"
click at [387, 154] on button "Search" at bounding box center [395, 152] width 38 height 13
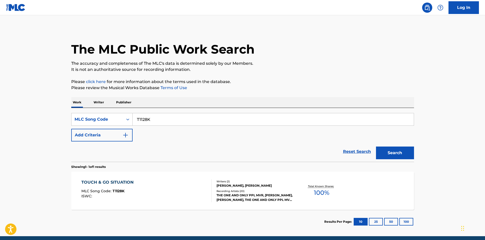
click at [267, 186] on div "[PERSON_NAME], [PERSON_NAME]" at bounding box center [255, 185] width 77 height 5
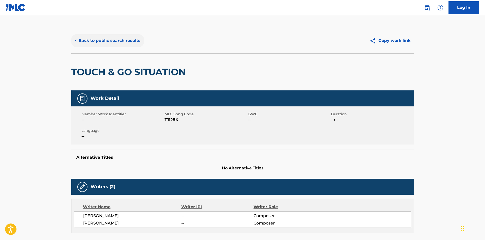
click at [96, 44] on button "< Back to public search results" at bounding box center [107, 40] width 73 height 13
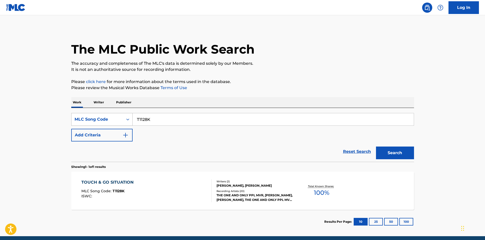
drag, startPoint x: 86, startPoint y: 124, endPoint x: 91, endPoint y: 123, distance: 5.1
click at [86, 124] on div "SearchWithCriteria8e878f60-49a7-4bd6-88ba-8ffa2392ec21 MLC Song Code T1128K" at bounding box center [242, 119] width 343 height 13
paste input "J"
type input "T1128J"
click at [386, 149] on button "Search" at bounding box center [395, 152] width 38 height 13
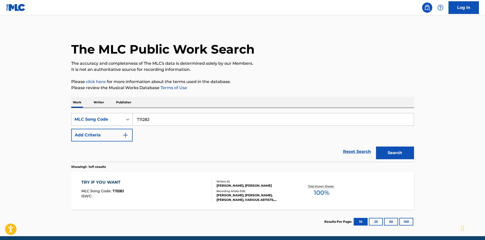
click at [279, 188] on div "[PERSON_NAME], [PERSON_NAME]" at bounding box center [255, 185] width 77 height 5
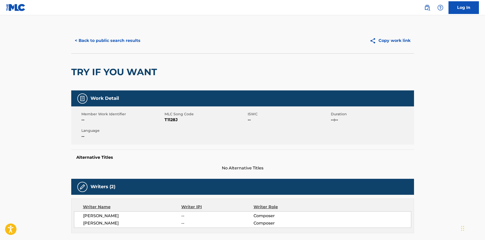
click at [110, 48] on div "< Back to public search results Copy work link" at bounding box center [242, 40] width 343 height 25
click at [103, 39] on button "< Back to public search results" at bounding box center [107, 40] width 73 height 13
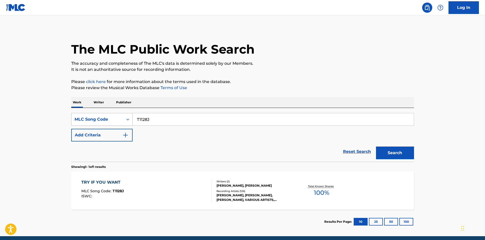
drag, startPoint x: 146, startPoint y: 119, endPoint x: 128, endPoint y: 125, distance: 19.1
click at [92, 122] on div "SearchWithCriteria8e878f60-49a7-4bd6-88ba-8ffa2392ec21 MLC Song Code T1128J" at bounding box center [242, 119] width 343 height 13
paste input "W1201R"
type input "W1201R"
click at [388, 149] on button "Search" at bounding box center [395, 152] width 38 height 13
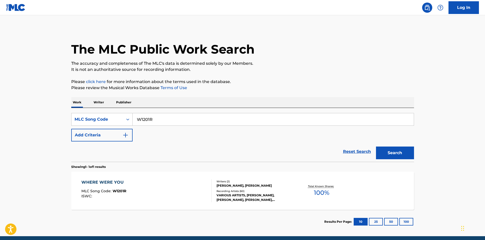
click at [233, 209] on div "WHERE WERE YOU MLC Song Code : W1201R ISWC : Writers ( 2 ) [PERSON_NAME], [PERS…" at bounding box center [242, 191] width 343 height 38
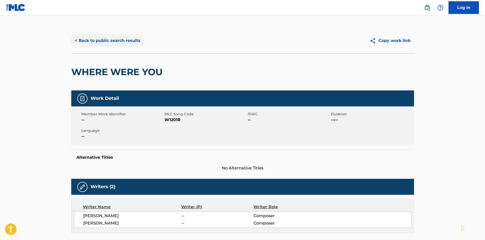
click at [117, 42] on button "< Back to public search results" at bounding box center [107, 40] width 73 height 13
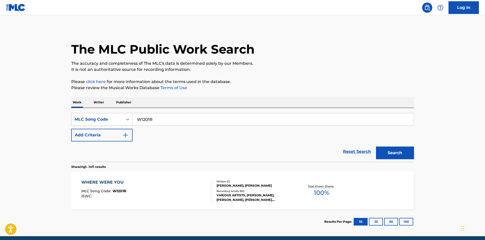
drag, startPoint x: 117, startPoint y: 121, endPoint x: 152, endPoint y: 126, distance: 34.8
click at [110, 121] on div "SearchWithCriteria8e878f60-49a7-4bd6-88ba-8ffa2392ec21 MLC Song Code W1201R" at bounding box center [242, 119] width 343 height 13
paste input "BB7K4J"
type input "BB7K4J"
click at [391, 155] on button "Search" at bounding box center [395, 152] width 38 height 13
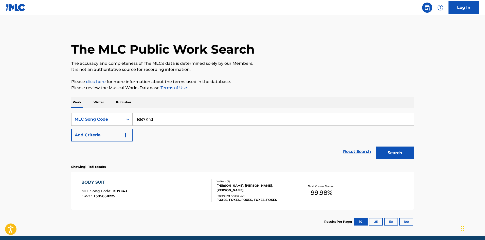
click at [249, 195] on div "Recording Artists ( 30 )" at bounding box center [255, 196] width 77 height 4
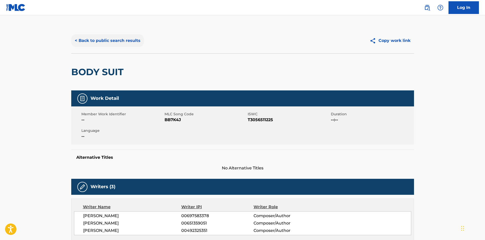
click at [100, 44] on button "< Back to public search results" at bounding box center [107, 40] width 73 height 13
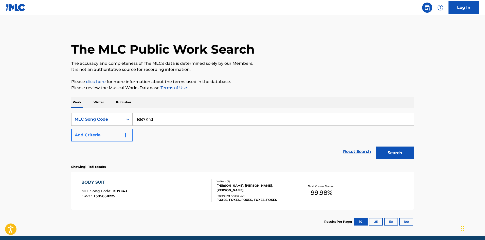
drag, startPoint x: 167, startPoint y: 119, endPoint x: 101, endPoint y: 132, distance: 67.9
click at [101, 132] on div "SearchWithCriteria8e878f60-49a7-4bd6-88ba-8ffa2392ec21 MLC Song Code BB7K4J Add…" at bounding box center [242, 127] width 343 height 28
paste input "PE8PR3"
type input "PE8PR3"
click at [409, 156] on button "Search" at bounding box center [395, 152] width 38 height 13
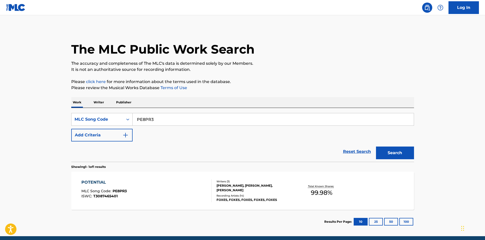
click at [221, 192] on div "Writers ( 3 ) [PERSON_NAME], [PERSON_NAME], [PERSON_NAME] Recording Artists ( 1…" at bounding box center [252, 190] width 81 height 23
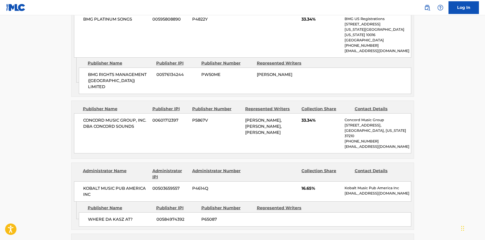
scroll to position [271, 0]
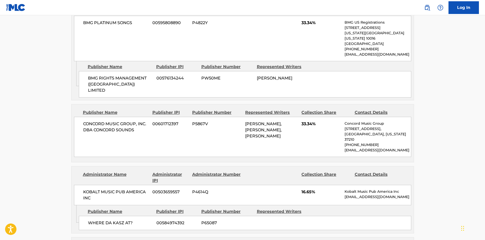
click at [161, 189] on span "00503659557" at bounding box center [171, 192] width 36 height 6
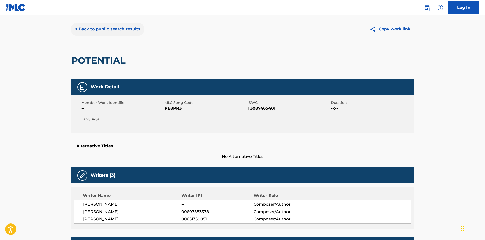
scroll to position [0, 0]
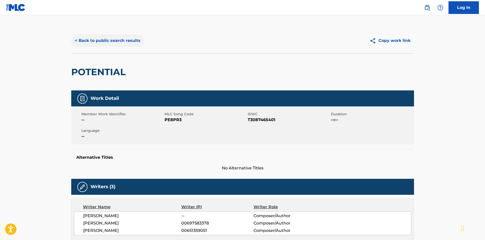
click at [88, 41] on button "< Back to public search results" at bounding box center [107, 40] width 73 height 13
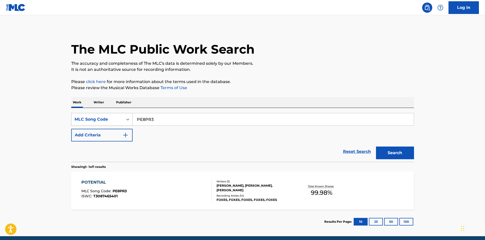
drag, startPoint x: 126, startPoint y: 121, endPoint x: 123, endPoint y: 122, distance: 3.6
click at [123, 122] on div "SearchWithCriteria8e878f60-49a7-4bd6-88ba-8ffa2392ec21 MLC Song Code PE8PR3" at bounding box center [242, 119] width 343 height 13
paste input "L30016"
paste input "Search Form"
drag, startPoint x: 165, startPoint y: 122, endPoint x: 106, endPoint y: 121, distance: 58.6
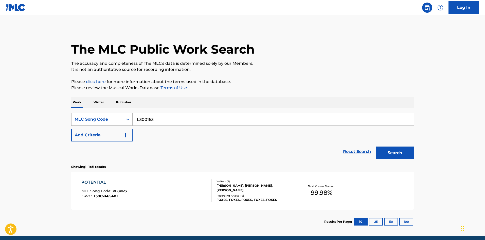
click at [106, 121] on div "SearchWithCriteria8e878f60-49a7-4bd6-88ba-8ffa2392ec21 MLC Song Code L300163" at bounding box center [242, 119] width 343 height 13
type input "L30016"
click at [392, 152] on button "Search" at bounding box center [395, 152] width 38 height 13
drag, startPoint x: 241, startPoint y: 197, endPoint x: 233, endPoint y: 185, distance: 14.2
click at [233, 185] on div "[PERSON_NAME], [PERSON_NAME] [PERSON_NAME]" at bounding box center [255, 185] width 77 height 9
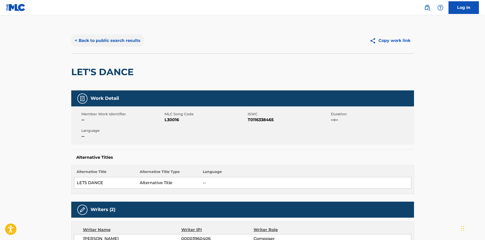
click at [130, 38] on button "< Back to public search results" at bounding box center [107, 40] width 73 height 13
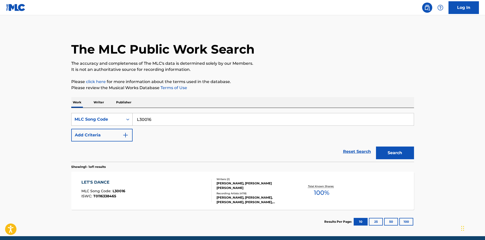
drag, startPoint x: 167, startPoint y: 124, endPoint x: 97, endPoint y: 125, distance: 69.3
click at [97, 125] on div "SearchWithCriteria8e878f60-49a7-4bd6-88ba-8ffa2392ec21 MLC Song Code L30016" at bounding box center [242, 119] width 343 height 13
paste input "00"
type input "L30000"
click at [394, 157] on button "Search" at bounding box center [395, 152] width 38 height 13
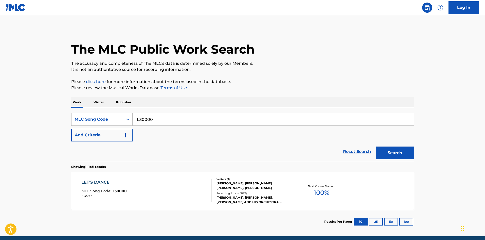
click at [240, 191] on div "Writers ( 3 ) [PERSON_NAME], [PERSON_NAME] [PERSON_NAME], [PERSON_NAME] Recordi…" at bounding box center [252, 190] width 81 height 27
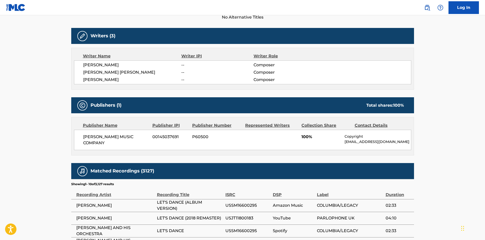
scroll to position [118, 0]
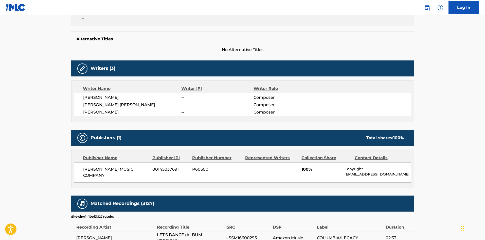
click at [94, 169] on span "[PERSON_NAME] MUSIC COMPANY" at bounding box center [116, 172] width 66 height 12
drag, startPoint x: 94, startPoint y: 169, endPoint x: 93, endPoint y: 176, distance: 7.7
click at [93, 176] on span "[PERSON_NAME] MUSIC COMPANY" at bounding box center [116, 172] width 66 height 12
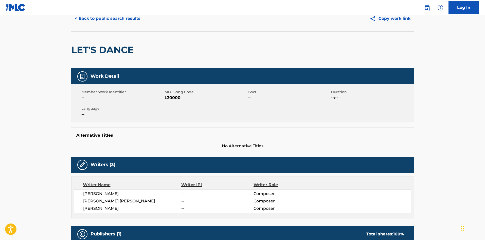
scroll to position [0, 0]
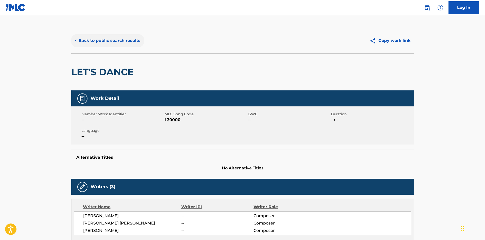
click at [112, 44] on button "< Back to public search results" at bounding box center [107, 40] width 73 height 13
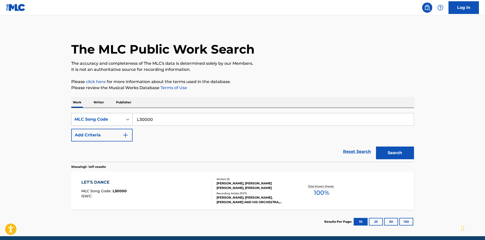
drag, startPoint x: 158, startPoint y: 119, endPoint x: 101, endPoint y: 117, distance: 57.4
click at [101, 117] on div "SearchWithCriteria8e878f60-49a7-4bd6-88ba-8ffa2392ec21 MLC Song Code L30000" at bounding box center [242, 119] width 343 height 13
paste input "TE1AJ3"
type input "TE1AJ3"
click at [389, 156] on button "Search" at bounding box center [395, 152] width 38 height 13
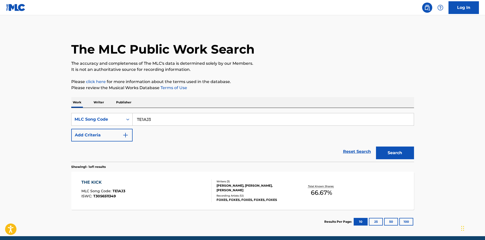
click at [229, 195] on div "Recording Artists ( 12 )" at bounding box center [255, 196] width 77 height 4
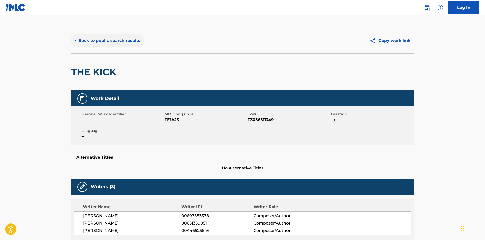
click at [122, 41] on button "< Back to public search results" at bounding box center [107, 40] width 73 height 13
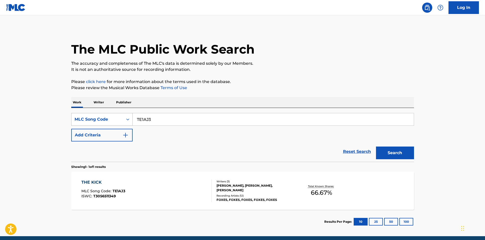
drag, startPoint x: 162, startPoint y: 120, endPoint x: 122, endPoint y: 122, distance: 39.9
click at [122, 122] on div "SearchWithCriteria8e878f60-49a7-4bd6-88ba-8ffa2392ec21 MLC Song Code TE1AJ3" at bounding box center [242, 119] width 343 height 13
paste input "A51969"
type input "A51969"
click at [395, 151] on button "Search" at bounding box center [395, 152] width 38 height 13
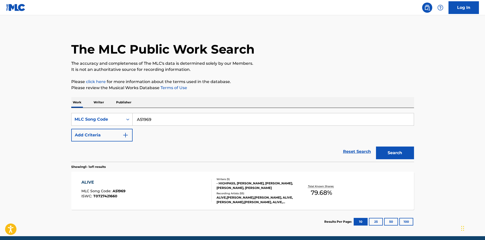
click at [248, 206] on div "ALIVE MLC Song Code : A51969 ISWC : T0727421660 Writers ( 5 ) - [PERSON_NAME], …" at bounding box center [242, 191] width 343 height 38
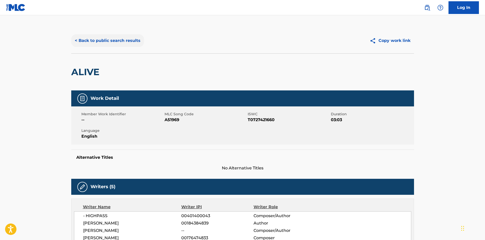
click at [109, 42] on button "< Back to public search results" at bounding box center [107, 40] width 73 height 13
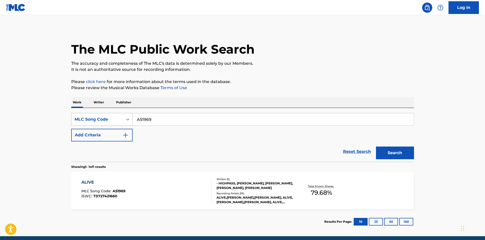
drag, startPoint x: 165, startPoint y: 120, endPoint x: 100, endPoint y: 117, distance: 65.5
click at [100, 117] on div "SearchWithCriteria8e878f60-49a7-4bd6-88ba-8ffa2392ec21 MLC Song Code A51969" at bounding box center [242, 119] width 343 height 13
paste input "A0V2N"
type input "AA0V2N"
click at [400, 156] on button "Search" at bounding box center [395, 152] width 38 height 13
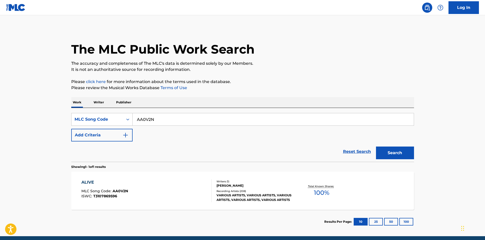
click at [266, 193] on div "VARIOUS ARTISTS, VARIOUS ARTISTS, VARIOUS ARTISTS, VARIOUS ARTISTS, VARIOUS ART…" at bounding box center [255, 197] width 77 height 9
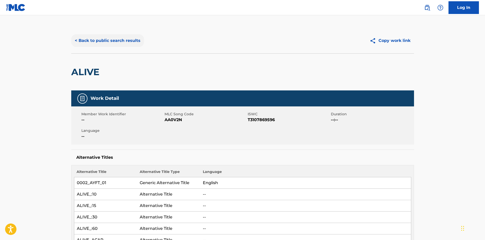
click at [117, 42] on button "< Back to public search results" at bounding box center [107, 40] width 73 height 13
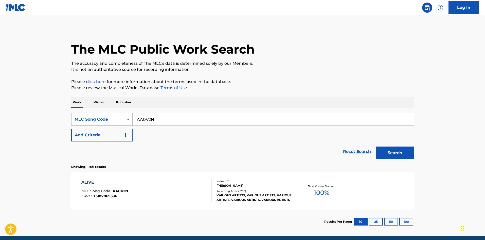
drag, startPoint x: 166, startPoint y: 117, endPoint x: 94, endPoint y: 117, distance: 71.8
click at [94, 117] on div "SearchWithCriteria8e878f60-49a7-4bd6-88ba-8ffa2392ec21 MLC Song Code AA0V2N" at bounding box center [242, 119] width 343 height 13
paste input "51969"
type input "A51969"
click at [381, 152] on button "Search" at bounding box center [395, 152] width 38 height 13
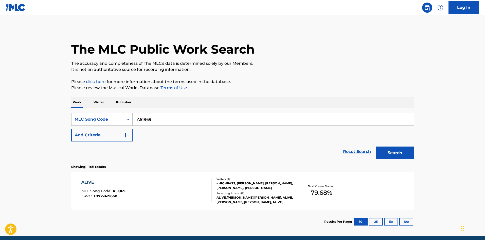
click at [242, 187] on div "- HIGHPASS, [PERSON_NAME], [PERSON_NAME], [PERSON_NAME], [PERSON_NAME]" at bounding box center [255, 185] width 77 height 9
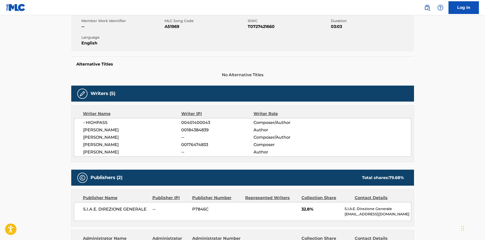
scroll to position [102, 0]
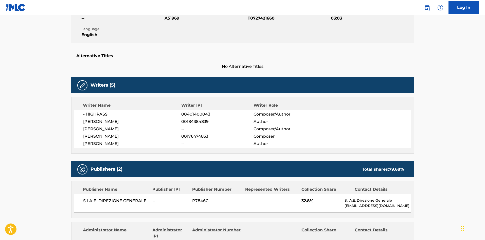
click at [105, 137] on span "[PERSON_NAME]" at bounding box center [132, 136] width 98 height 6
click at [91, 136] on span "[PERSON_NAME]" at bounding box center [132, 136] width 98 height 6
drag, startPoint x: 91, startPoint y: 136, endPoint x: 101, endPoint y: 136, distance: 10.7
click at [101, 136] on span "[PERSON_NAME]" at bounding box center [132, 136] width 98 height 6
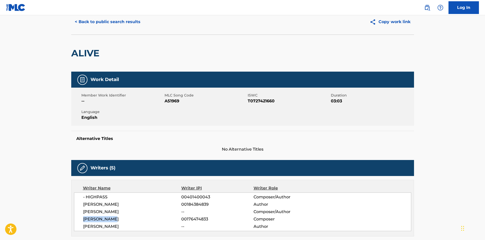
scroll to position [0, 0]
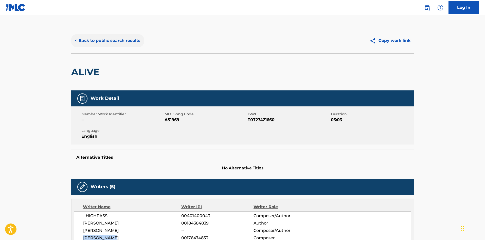
click at [96, 39] on button "< Back to public search results" at bounding box center [107, 40] width 73 height 13
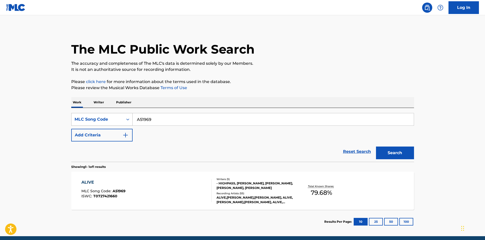
drag, startPoint x: 172, startPoint y: 119, endPoint x: 108, endPoint y: 116, distance: 64.8
click at [108, 116] on div "SearchWithCriteria8e878f60-49a7-4bd6-88ba-8ffa2392ec21 MLC Song Code A51969" at bounding box center [242, 119] width 343 height 13
paste input "H59880"
type input "H59880"
click at [393, 149] on button "Search" at bounding box center [395, 152] width 38 height 13
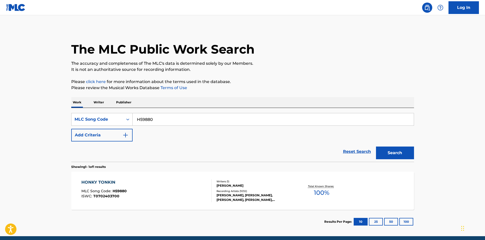
click at [247, 189] on div "Recording Artists ( 1032 )" at bounding box center [255, 191] width 77 height 4
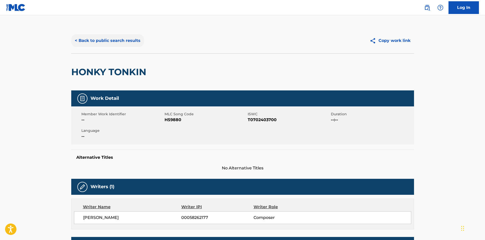
click at [121, 38] on button "< Back to public search results" at bounding box center [107, 40] width 73 height 13
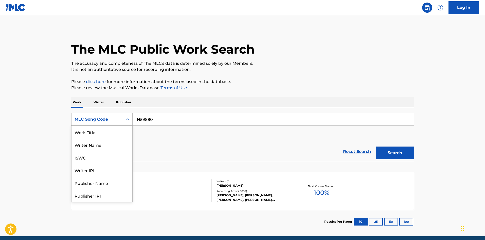
click at [87, 117] on div "MLC Song Code" at bounding box center [98, 119] width 46 height 6
click at [84, 157] on div "Publisher Name" at bounding box center [102, 157] width 61 height 13
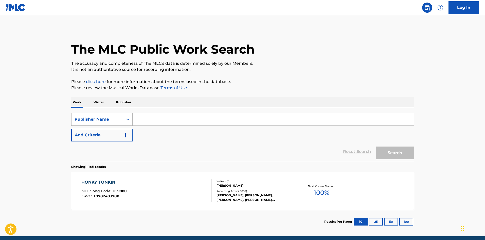
click at [94, 117] on div "Publisher Name" at bounding box center [98, 119] width 46 height 6
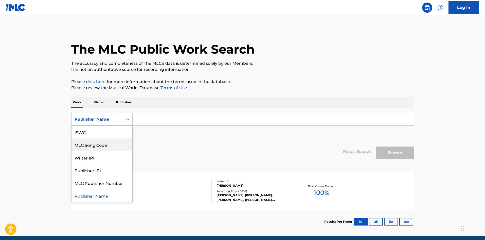
scroll to position [0, 0]
click at [89, 129] on div "Work Title" at bounding box center [102, 132] width 61 height 13
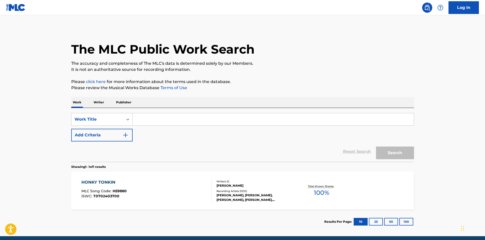
click at [146, 118] on input "Search Form" at bounding box center [273, 119] width 281 height 12
type input "crazy train"
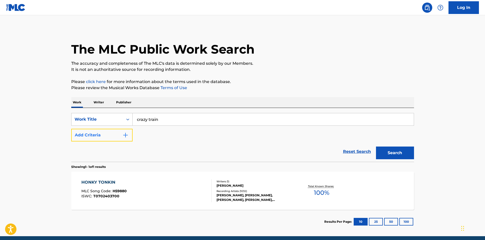
click at [126, 133] on img "Search Form" at bounding box center [126, 135] width 6 height 6
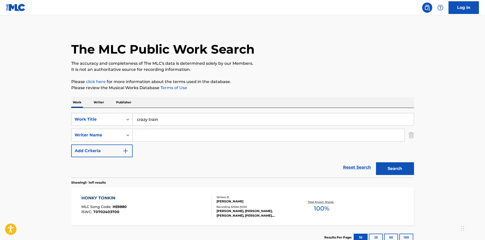
click at [139, 131] on input "Search Form" at bounding box center [269, 135] width 272 height 12
type input "[PERSON_NAME]"
click at [376, 162] on button "Search" at bounding box center [395, 168] width 38 height 13
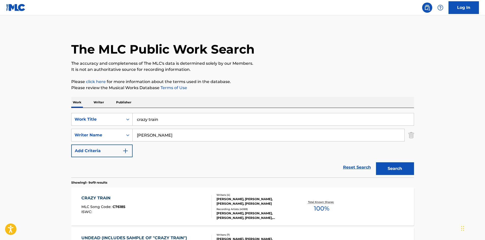
scroll to position [34, 0]
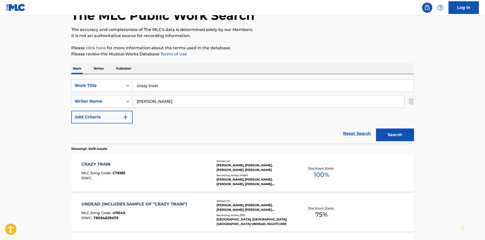
click at [238, 178] on div "[PERSON_NAME], [PERSON_NAME], [PERSON_NAME], [PERSON_NAME], [PERSON_NAME], [PER…" at bounding box center [255, 181] width 77 height 9
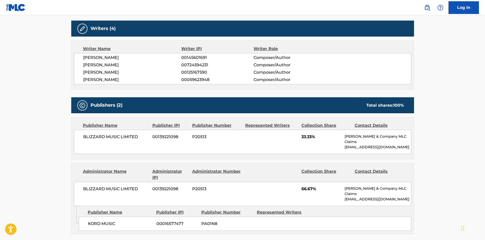
scroll to position [169, 0]
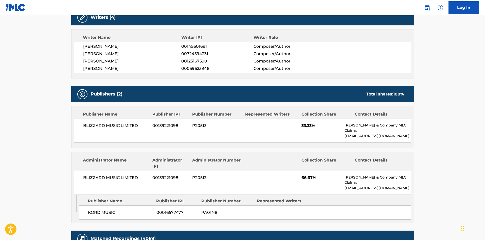
click at [366, 185] on p "[EMAIL_ADDRESS][DOMAIN_NAME]" at bounding box center [378, 187] width 66 height 5
